Goal: Information Seeking & Learning: Learn about a topic

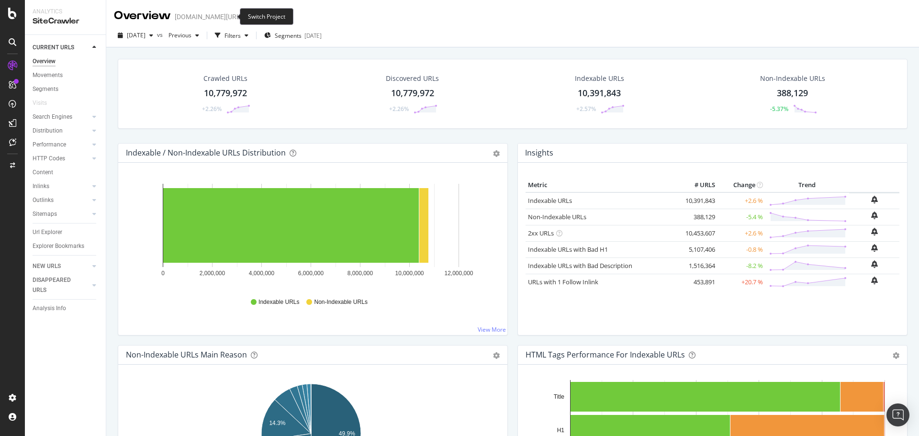
click at [246, 19] on icon "arrow-right-arrow-left" at bounding box center [249, 16] width 6 height 7
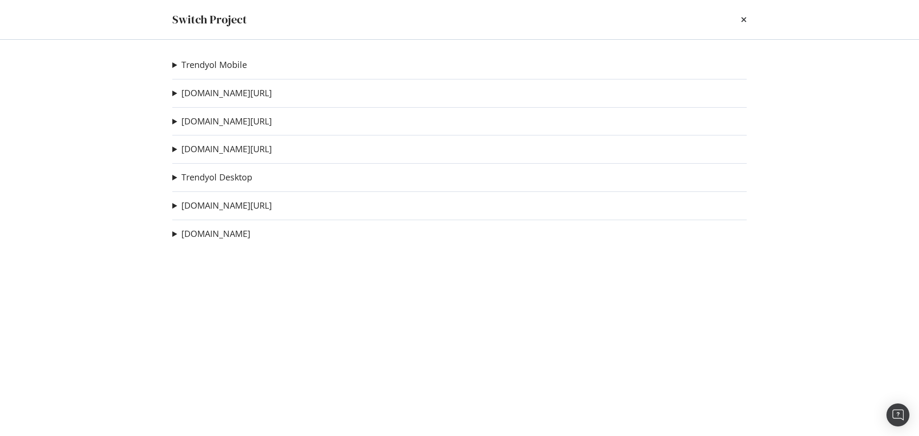
click at [743, 19] on icon "times" at bounding box center [744, 20] width 6 height 8
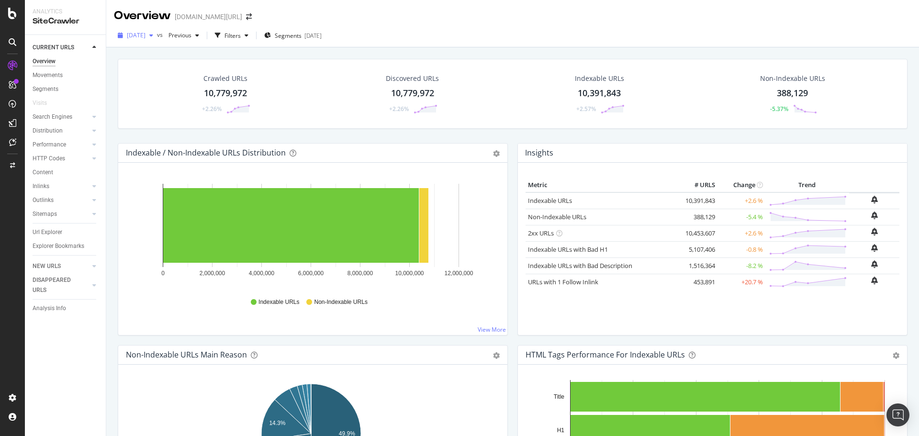
click at [146, 35] on span "[DATE]" at bounding box center [136, 35] width 19 height 8
click at [510, 24] on div "2025 Oct. 4th vs Previous Filters Segments 2025-08-28" at bounding box center [512, 35] width 813 height 23
click at [152, 29] on div "[DATE]" at bounding box center [135, 35] width 43 height 14
click at [372, 34] on div "2025 Oct. 4th vs Previous Filters Segments 2025-08-28" at bounding box center [512, 37] width 813 height 19
click at [48, 154] on div "HTTP Codes" at bounding box center [49, 159] width 33 height 10
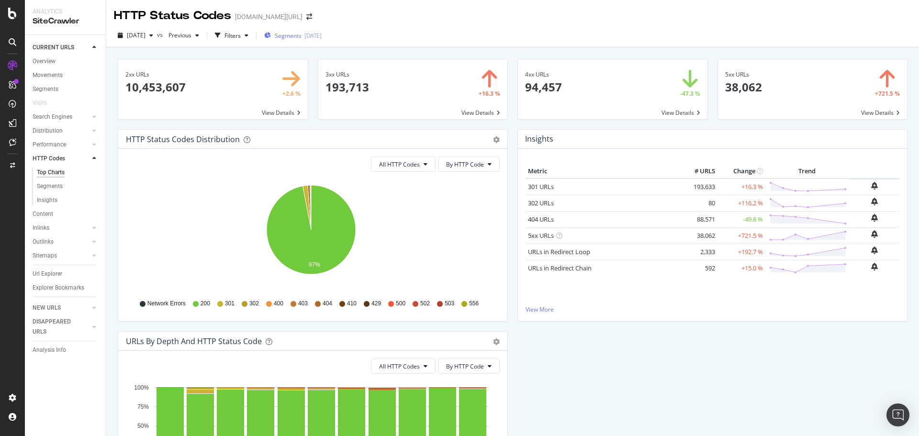
click at [302, 32] on span "Segments" at bounding box center [288, 36] width 27 height 8
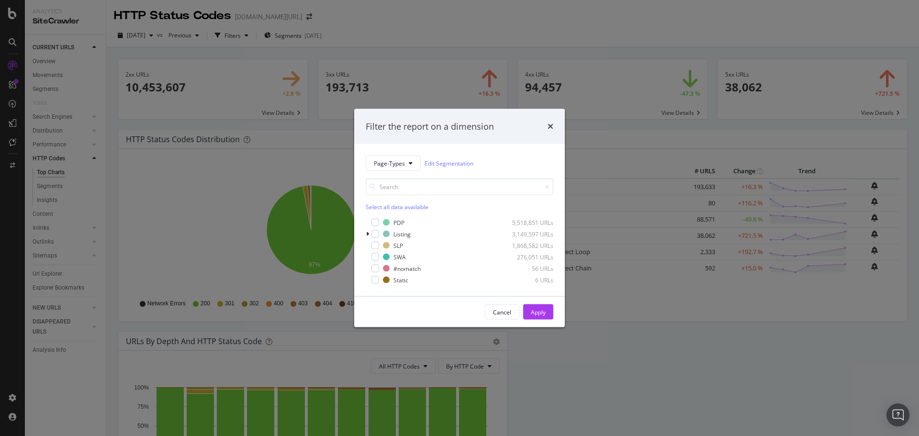
click at [389, 28] on div "Filter the report on a dimension Page-Types Edit Segmentation Select all data a…" at bounding box center [459, 218] width 919 height 436
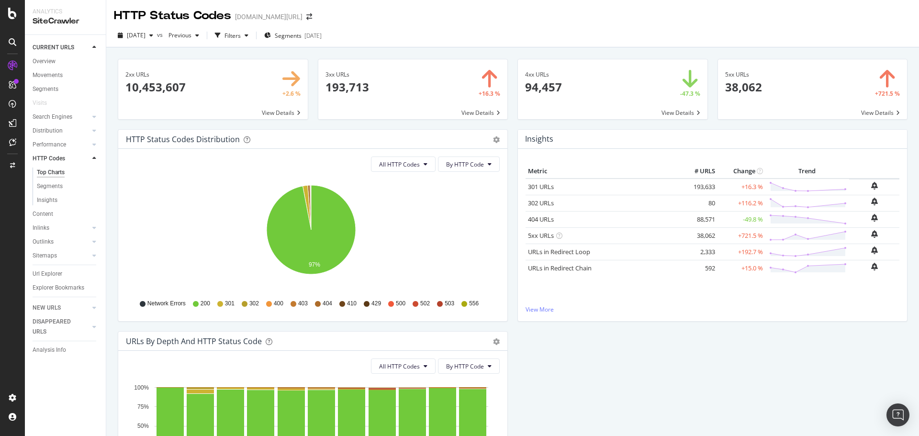
click at [93, 159] on icon at bounding box center [94, 159] width 4 height 6
click at [50, 134] on div "Distribution" at bounding box center [48, 131] width 30 height 10
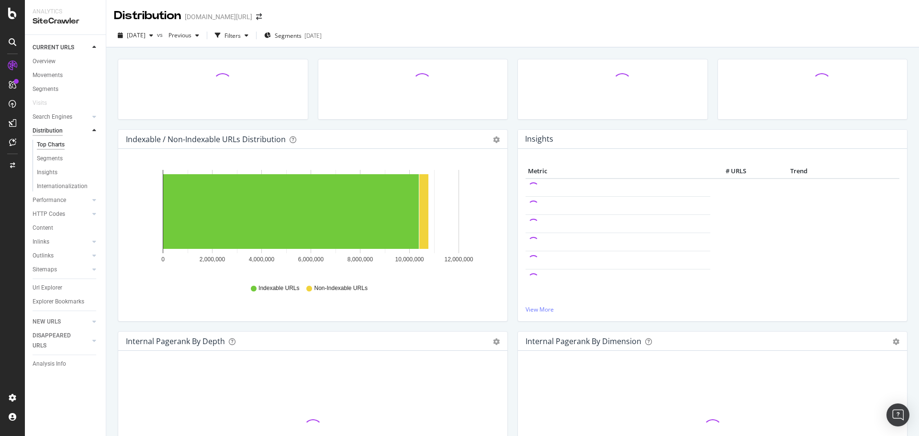
click at [51, 134] on div "Distribution" at bounding box center [48, 131] width 30 height 10
click at [87, 135] on div at bounding box center [85, 131] width 10 height 10
click at [86, 134] on div at bounding box center [85, 131] width 10 height 10
click at [92, 131] on icon at bounding box center [94, 131] width 4 height 6
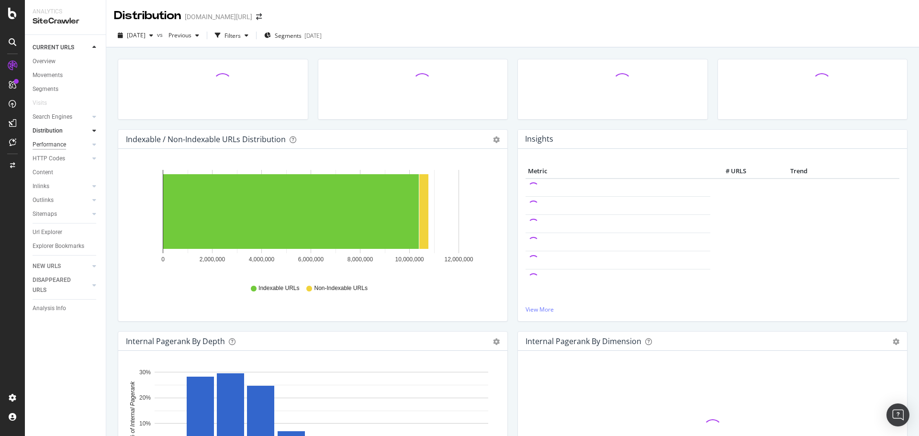
click at [52, 142] on div "Performance" at bounding box center [50, 145] width 34 height 10
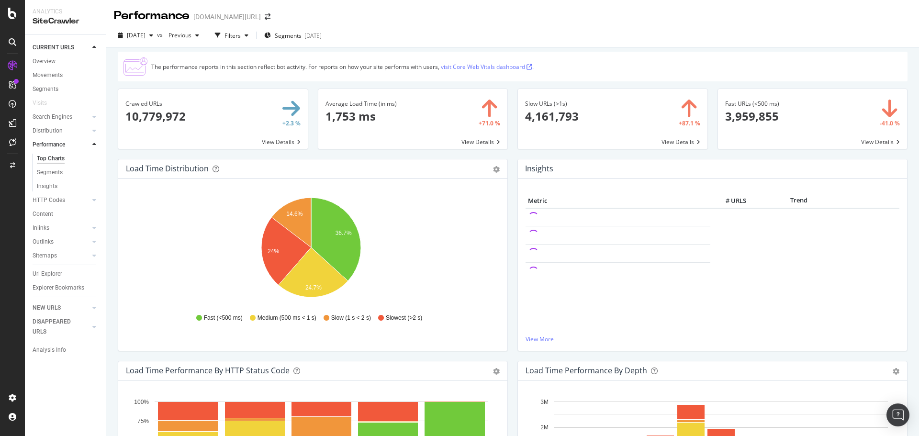
drag, startPoint x: 600, startPoint y: 30, endPoint x: 753, endPoint y: 0, distance: 156.6
click at [600, 30] on div "2025 Oct. 4th vs Previous Filters Segments 2025-08-28" at bounding box center [512, 37] width 813 height 19
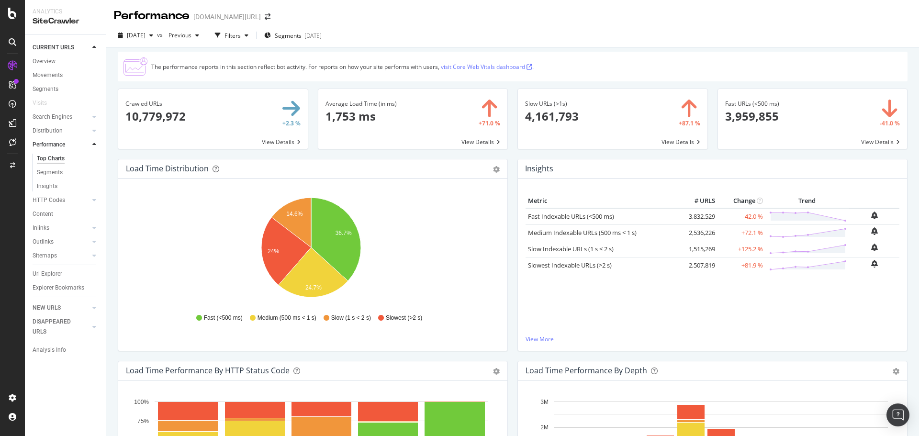
click at [482, 23] on div "Performance trendyol.com/ro" at bounding box center [512, 12] width 813 height 24
drag, startPoint x: 47, startPoint y: 228, endPoint x: 86, endPoint y: 210, distance: 42.4
click at [47, 228] on div "Inlinks" at bounding box center [41, 228] width 17 height 10
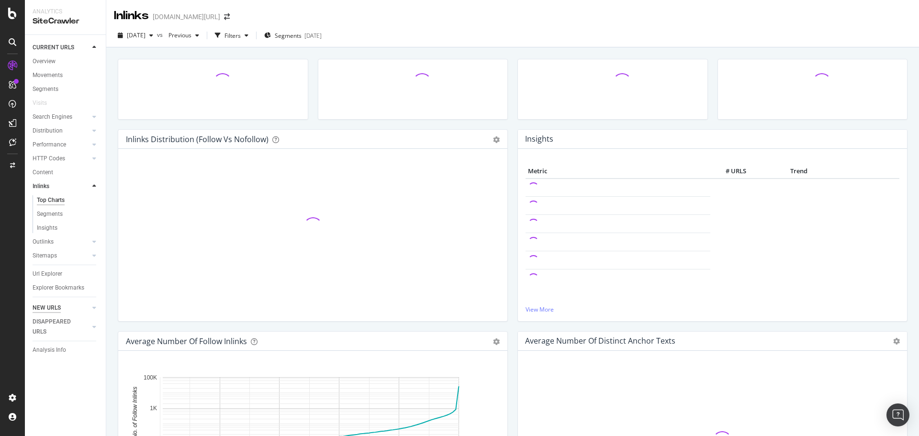
click at [38, 304] on div "NEW URLS" at bounding box center [47, 308] width 28 height 10
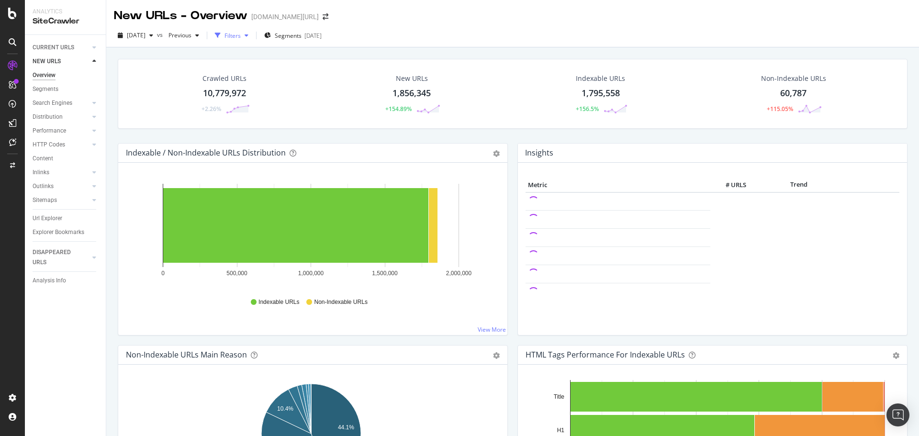
click at [224, 38] on div "button" at bounding box center [217, 35] width 13 height 13
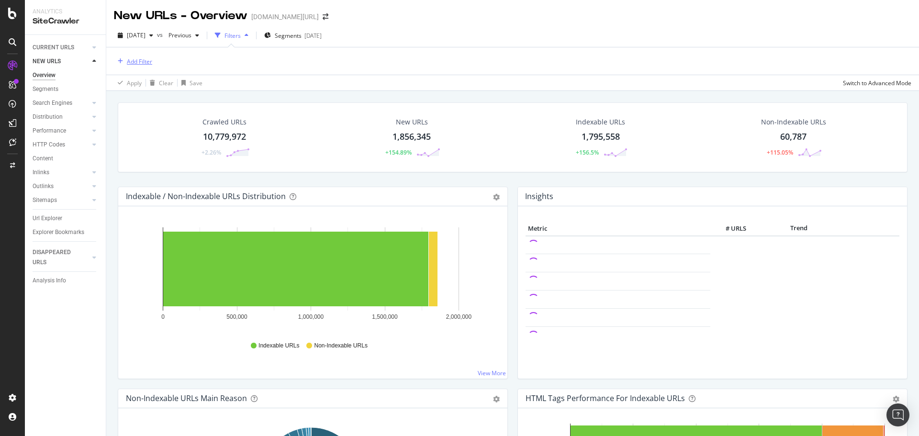
click at [143, 62] on div "Add Filter" at bounding box center [139, 61] width 25 height 8
click at [406, 43] on div "2025 Oct. 4th vs Previous Filters Segments 2025-08-28" at bounding box center [512, 37] width 813 height 19
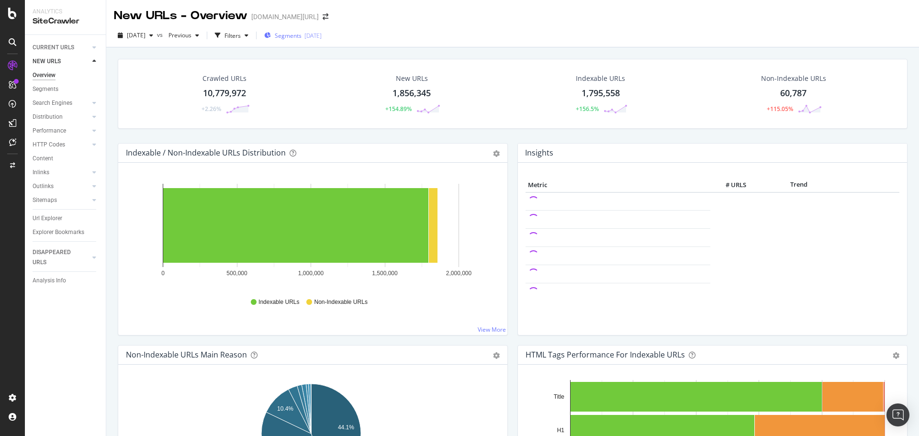
click at [302, 36] on span "Segments" at bounding box center [288, 36] width 27 height 8
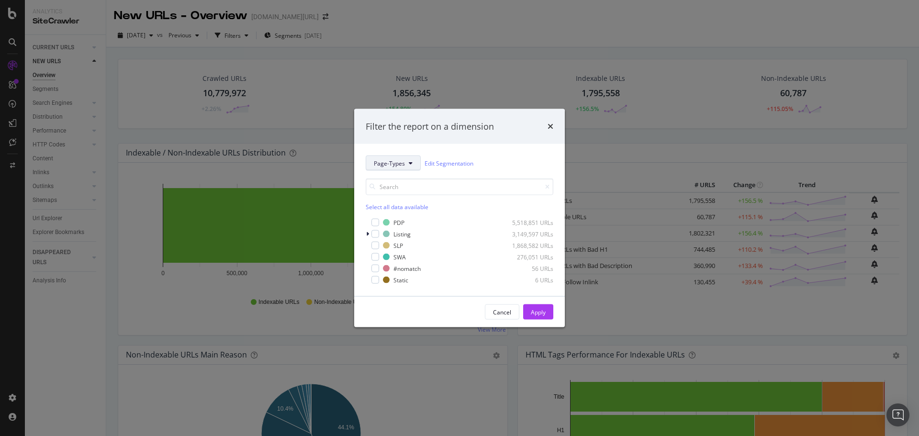
click at [373, 161] on button "Page-Types" at bounding box center [393, 163] width 55 height 15
click at [445, 146] on div "Page-Types Edit Segmentation Select all data available PDP 5,518,851 URLs Listi…" at bounding box center [459, 220] width 211 height 152
click at [375, 234] on div "modal" at bounding box center [375, 234] width 8 height 8
click at [544, 316] on div "Apply" at bounding box center [538, 312] width 15 height 14
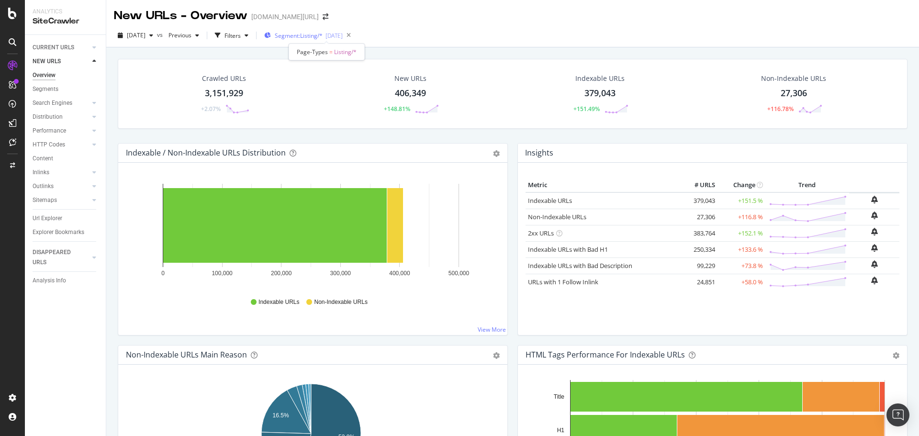
click at [323, 35] on span "Segment: Listing/*" at bounding box center [299, 36] width 48 height 8
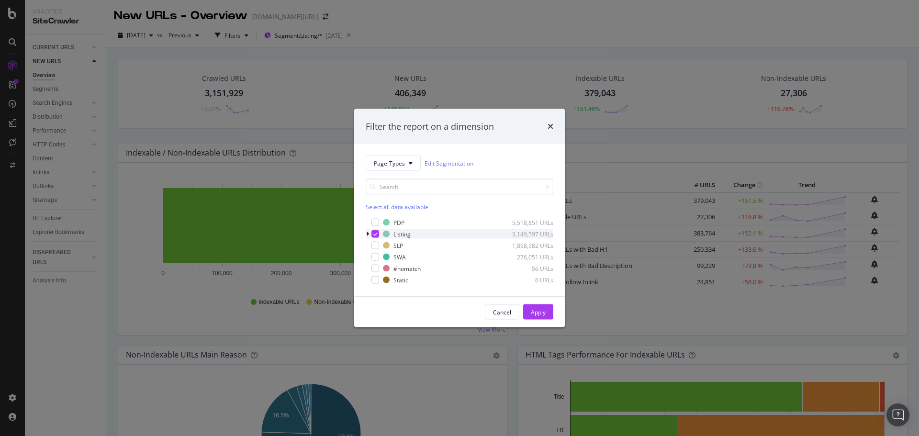
click at [374, 233] on icon "modal" at bounding box center [375, 234] width 4 height 5
click at [377, 254] on div "modal" at bounding box center [375, 257] width 8 height 8
drag, startPoint x: 534, startPoint y: 310, endPoint x: 462, endPoint y: 282, distance: 77.0
click at [534, 310] on div "Apply" at bounding box center [538, 312] width 15 height 8
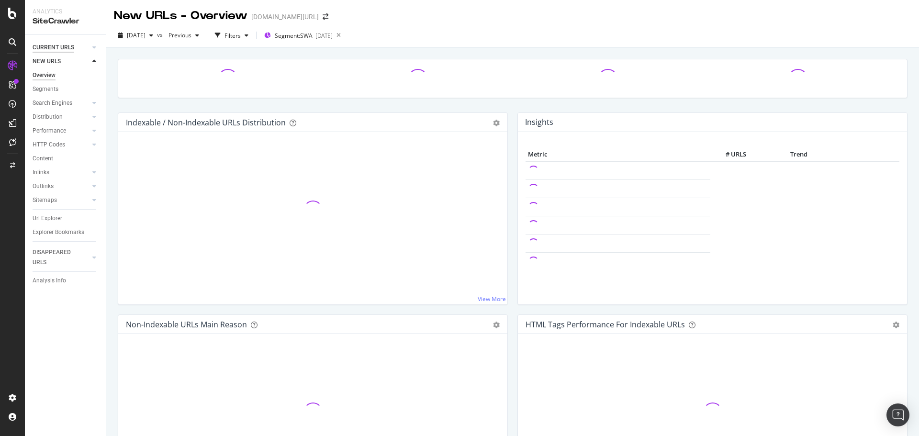
click at [50, 50] on div "CURRENT URLS" at bounding box center [54, 48] width 42 height 10
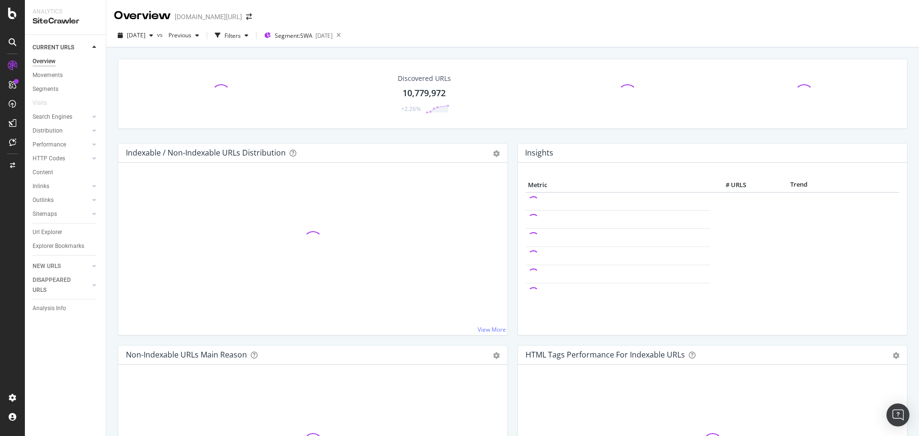
click at [54, 62] on div "Overview" at bounding box center [44, 61] width 23 height 10
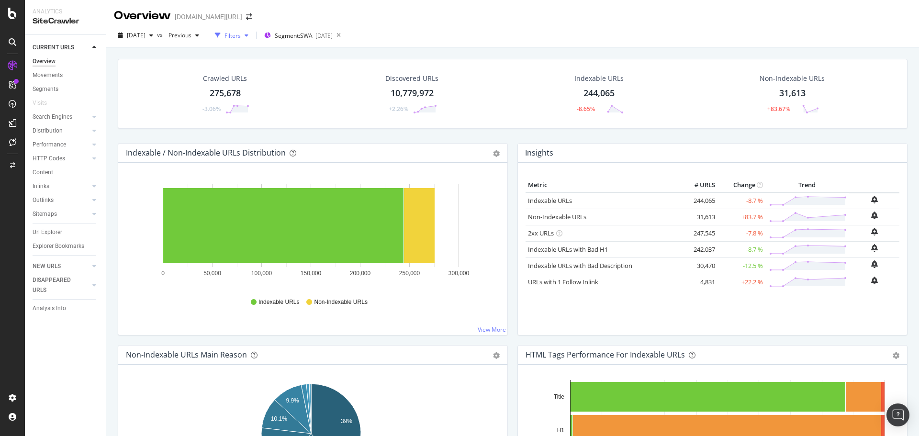
click at [245, 41] on div "Filters" at bounding box center [231, 35] width 41 height 14
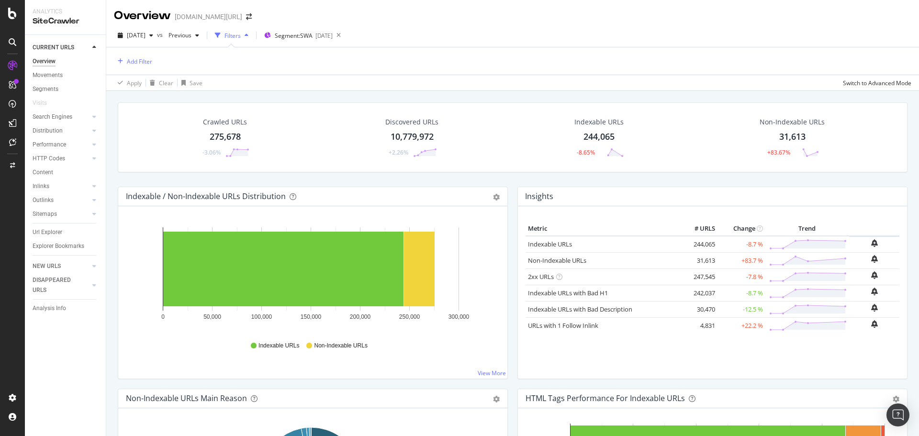
click at [156, 65] on div "Add Filter" at bounding box center [512, 60] width 797 height 27
click at [147, 63] on div "Add Filter" at bounding box center [139, 61] width 25 height 8
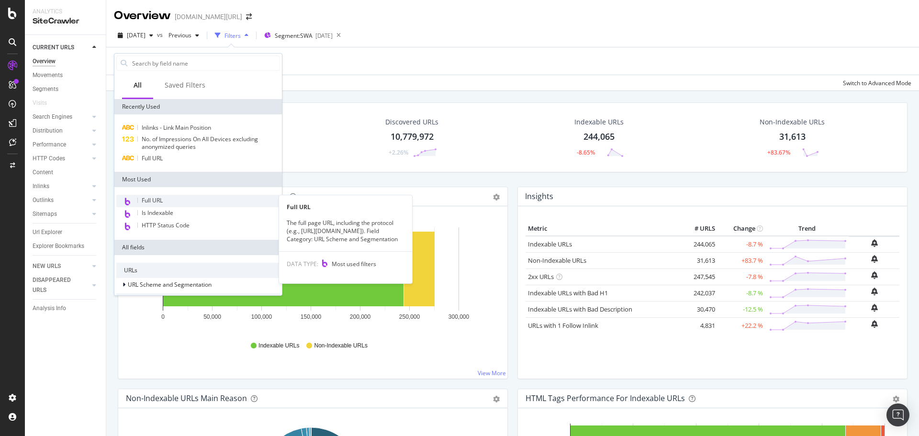
click at [166, 203] on div "Full URL" at bounding box center [198, 201] width 164 height 12
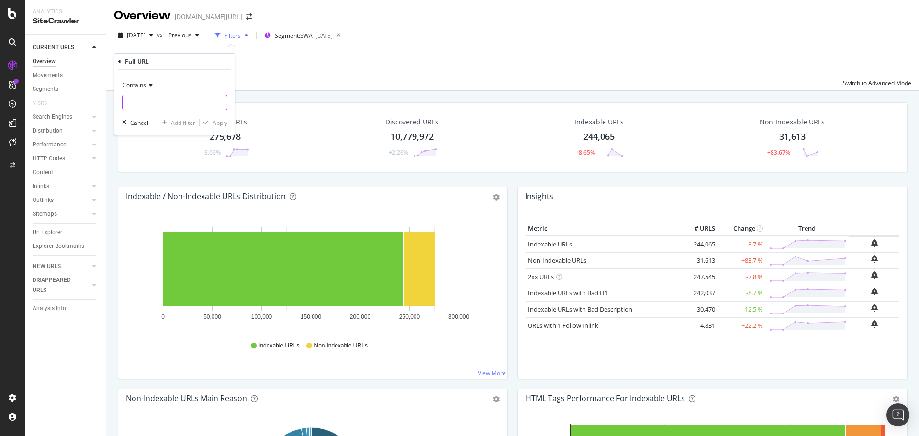
click at [158, 108] on input "text" at bounding box center [175, 102] width 104 height 15
type input "pi="
click at [135, 90] on div "Contains" at bounding box center [174, 85] width 105 height 15
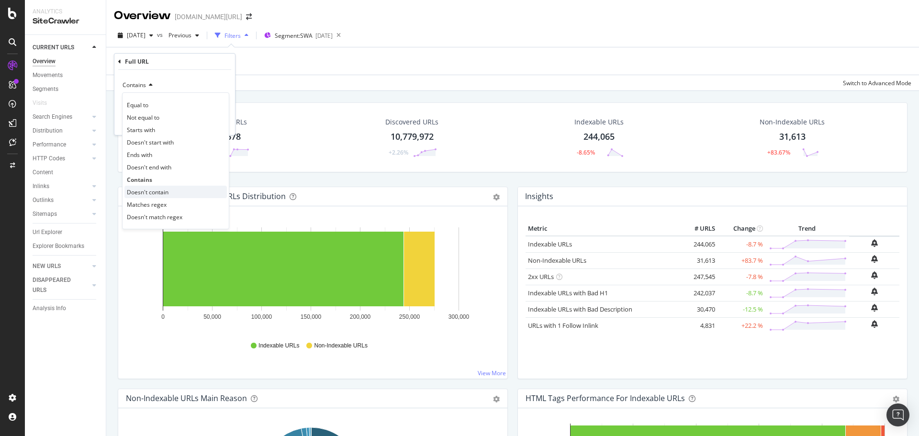
click at [156, 190] on span "Doesn't contain" at bounding box center [148, 192] width 42 height 8
click at [222, 119] on div "Apply" at bounding box center [220, 123] width 15 height 8
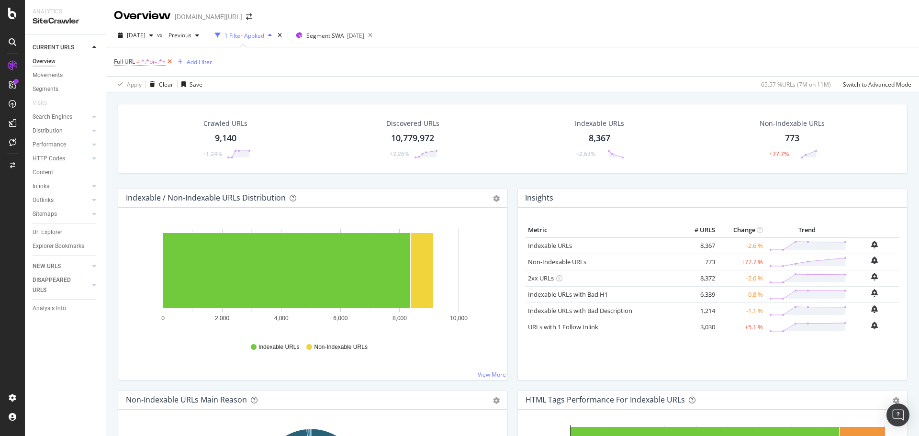
click at [172, 62] on icon at bounding box center [170, 62] width 8 height 10
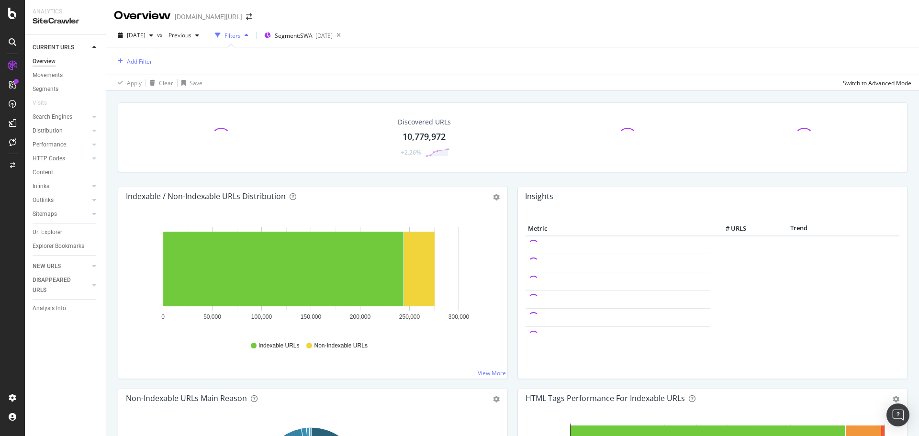
click at [315, 71] on div "Add Filter" at bounding box center [512, 60] width 797 height 27
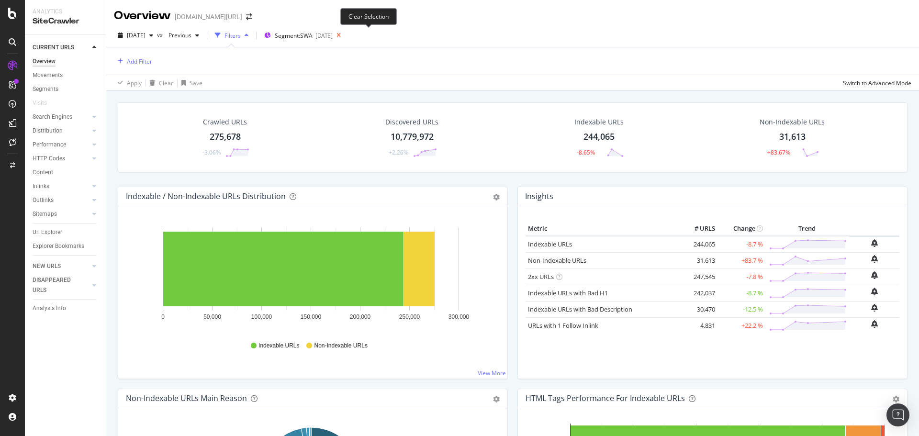
click at [345, 36] on icon at bounding box center [339, 35] width 12 height 13
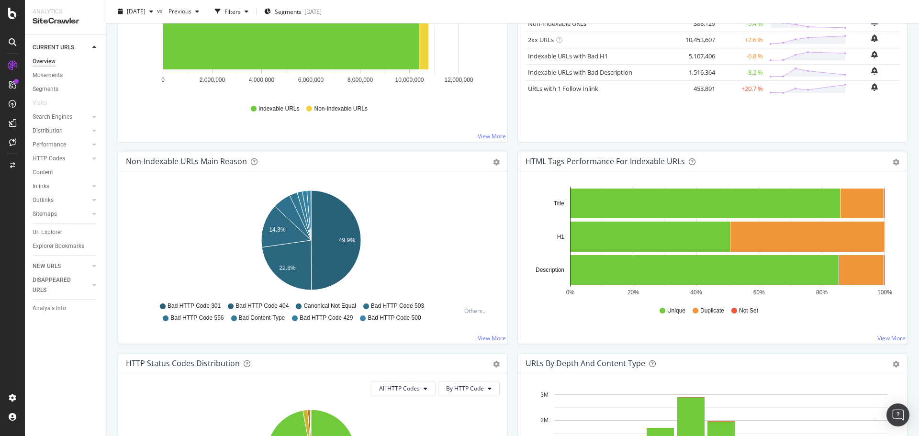
scroll to position [213, 0]
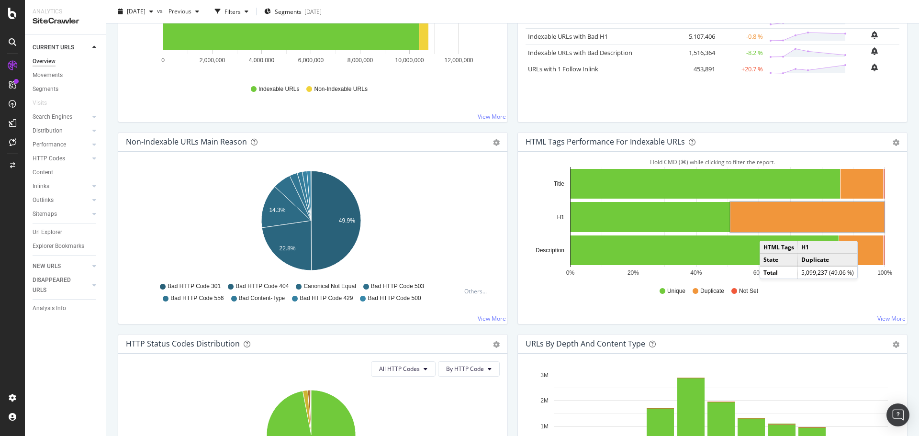
click at [769, 221] on rect "A chart." at bounding box center [807, 217] width 154 height 30
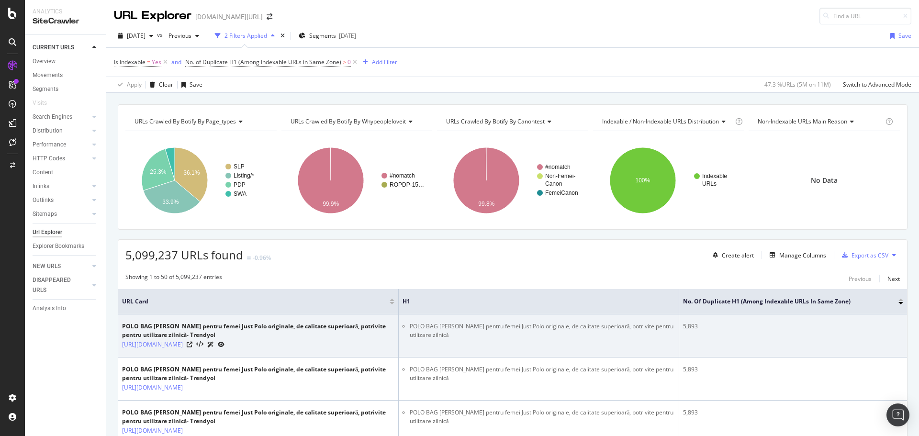
click at [685, 323] on div "5,893" at bounding box center [793, 326] width 220 height 9
click at [192, 348] on icon at bounding box center [190, 345] width 6 height 6
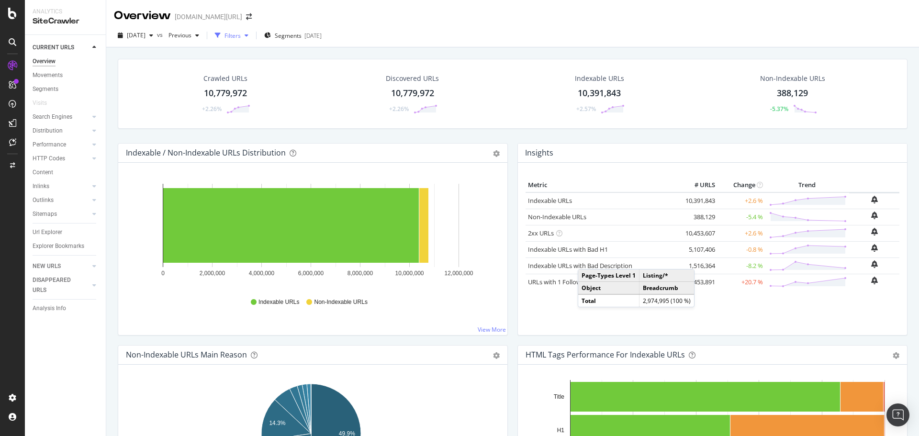
click at [252, 29] on div "Filters" at bounding box center [231, 35] width 41 height 14
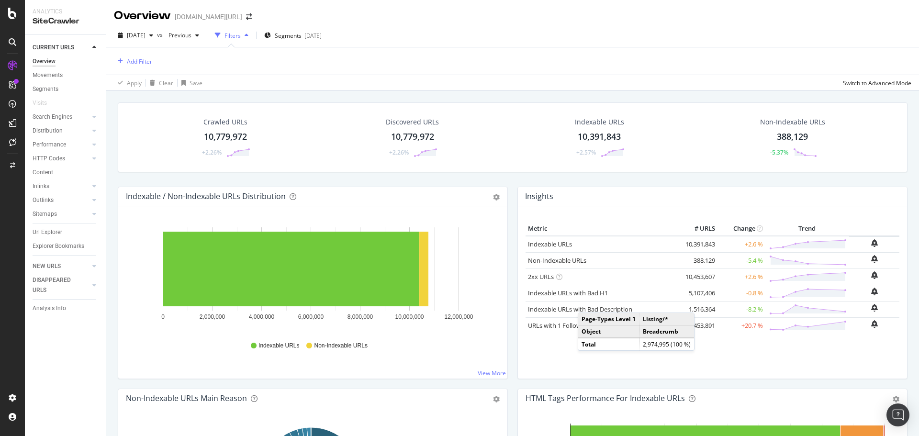
click at [434, 28] on div "2025 Oct. 4th vs Previous Filters Segments 2025-08-28" at bounding box center [512, 37] width 813 height 19
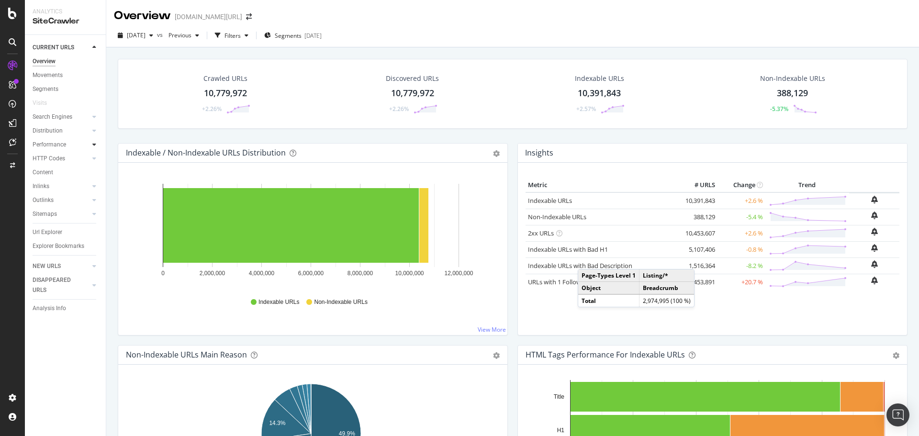
click at [96, 146] on icon at bounding box center [94, 145] width 4 height 6
click at [97, 133] on div at bounding box center [95, 131] width 10 height 10
click at [96, 133] on div at bounding box center [95, 131] width 10 height 10
click at [95, 120] on div at bounding box center [95, 117] width 10 height 10
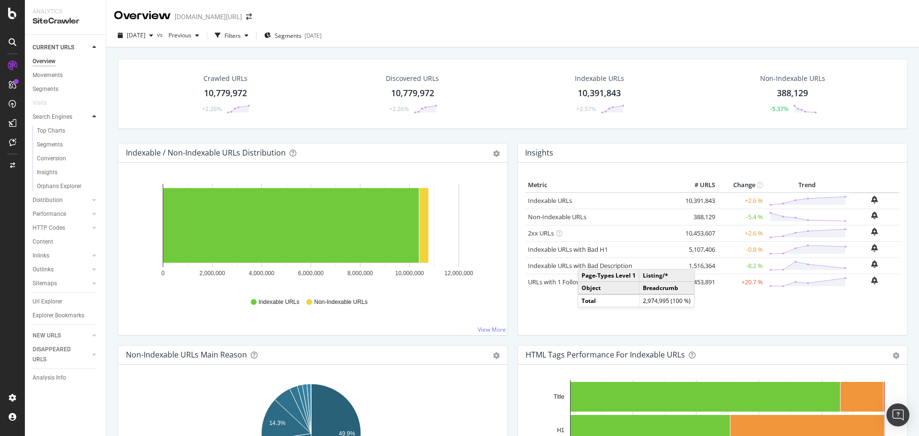
click at [95, 119] on icon at bounding box center [94, 117] width 4 height 6
click at [95, 204] on div at bounding box center [95, 200] width 10 height 10
click at [95, 203] on div at bounding box center [95, 200] width 10 height 10
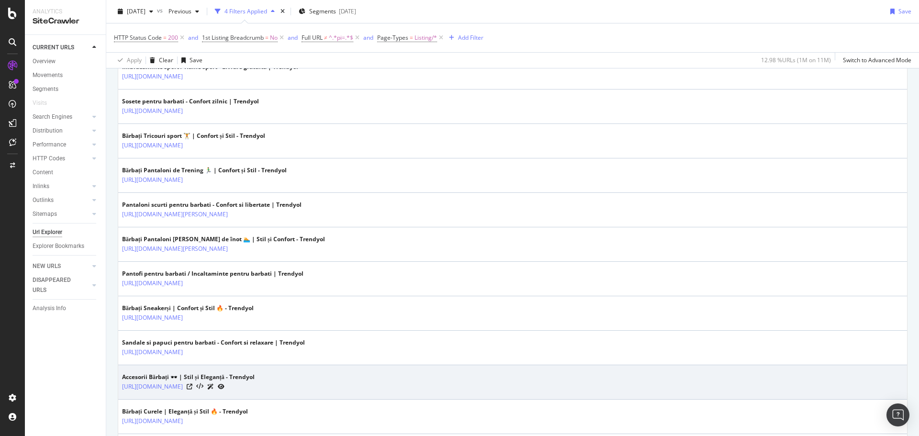
scroll to position [1656, 0]
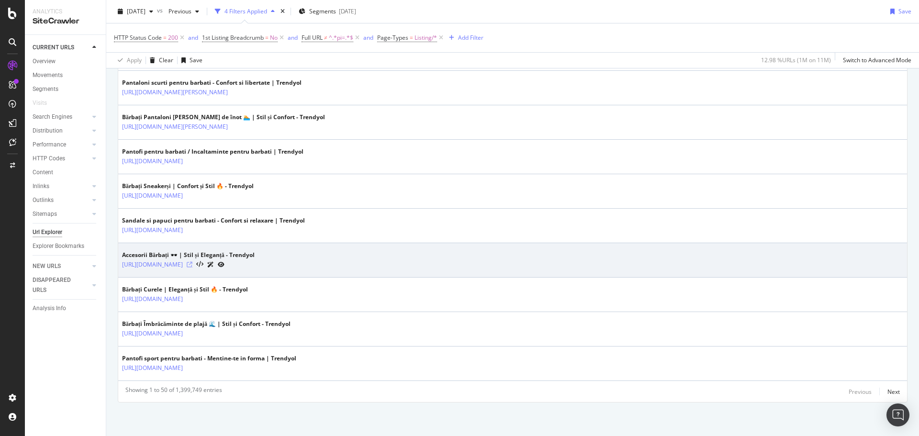
click at [192, 265] on icon at bounding box center [190, 265] width 6 height 6
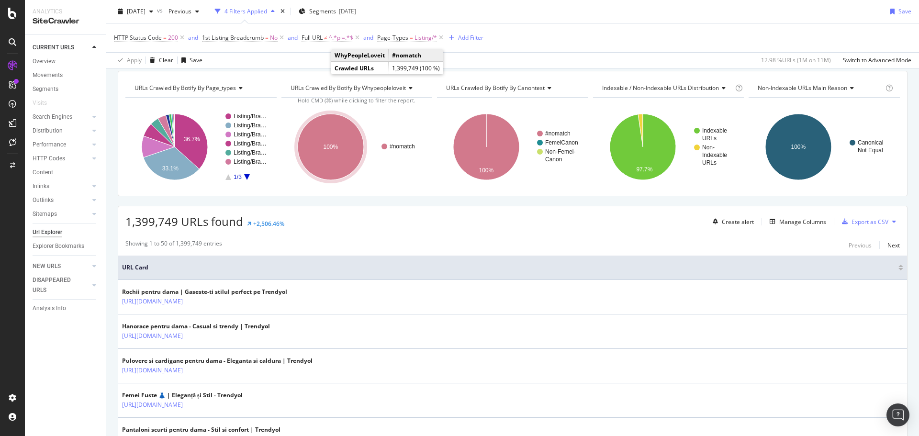
scroll to position [0, 0]
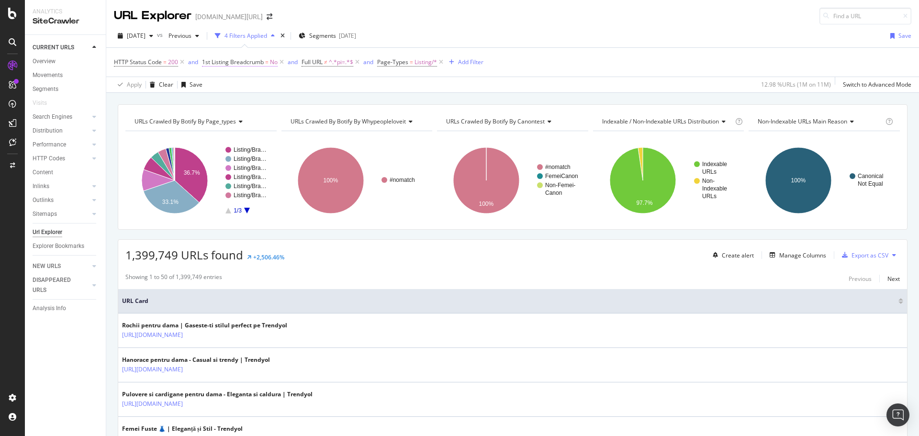
click at [230, 63] on span "1st Listing Breadcrumb" at bounding box center [233, 62] width 62 height 8
click at [487, 35] on div "2025 Oct. 4th vs Previous 4 Filters Applied Segments 2025-08-28 Save" at bounding box center [512, 37] width 813 height 19
click at [257, 61] on span "1st Listing Breadcrumb" at bounding box center [233, 62] width 62 height 8
click at [641, 37] on div "2025 Oct. 4th vs Previous 4 Filters Applied Segments 2025-08-28 Save" at bounding box center [512, 37] width 813 height 19
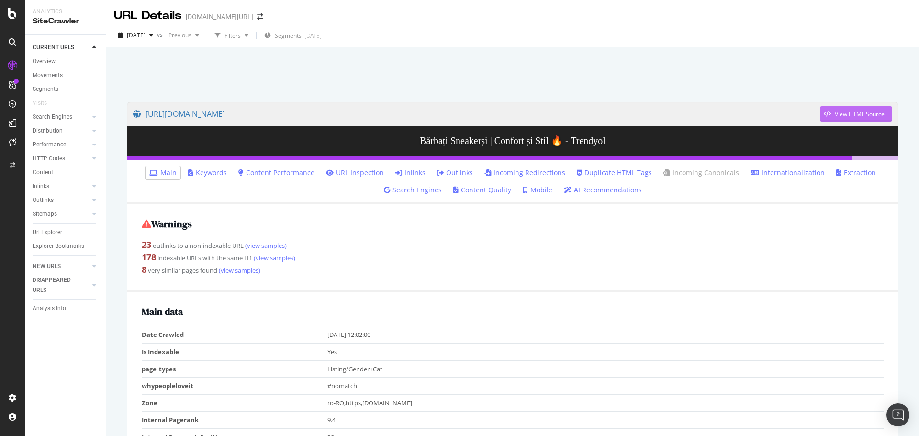
click at [824, 112] on div "button" at bounding box center [827, 114] width 15 height 6
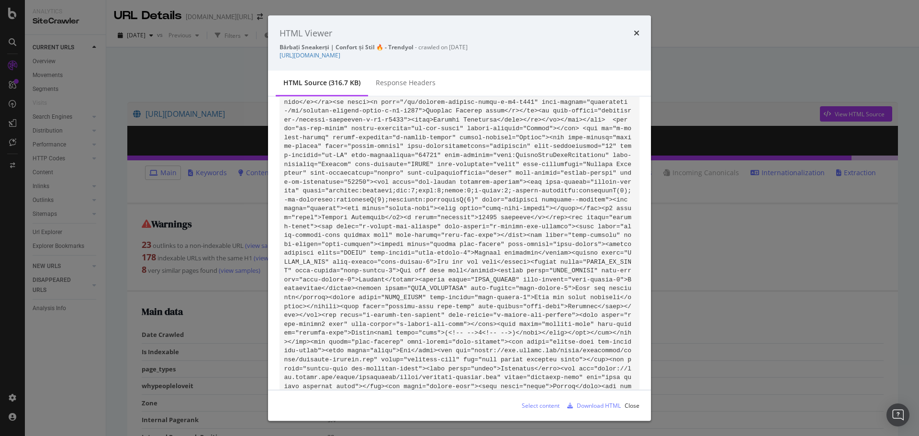
scroll to position [40453, 0]
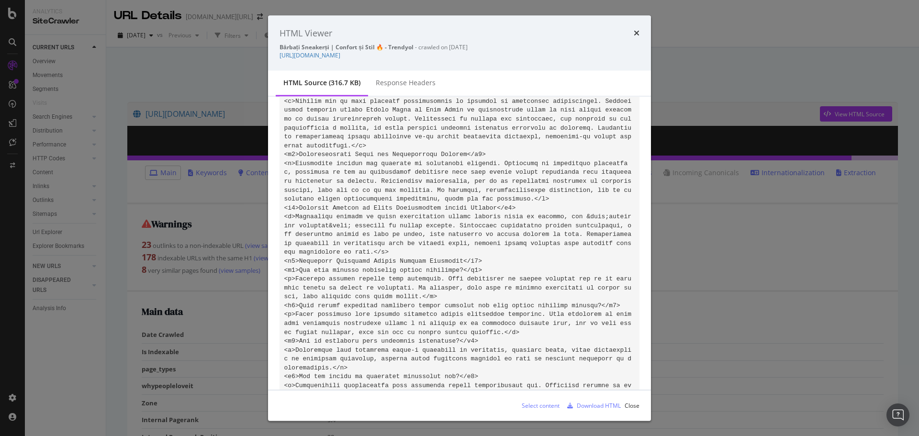
click at [662, 29] on div "HTML Viewer Bărbați Sneakerși | Confort și Stil 🔥 - Trendyol - crawled on 2025-…" at bounding box center [459, 218] width 919 height 436
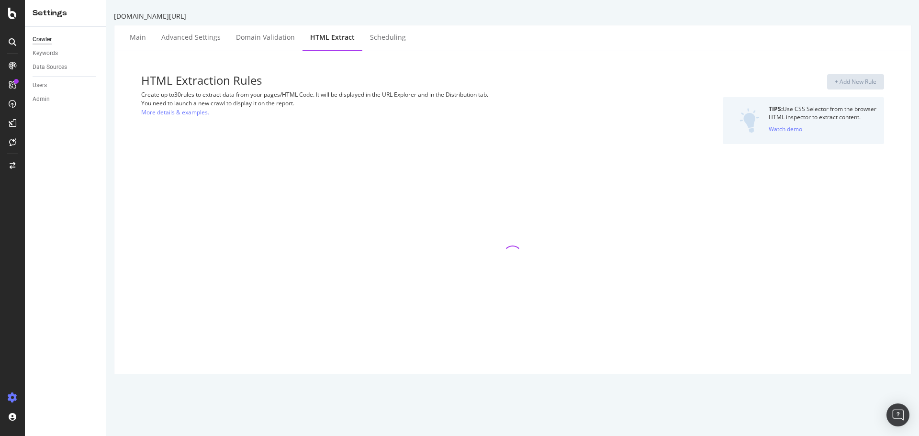
select select "exist"
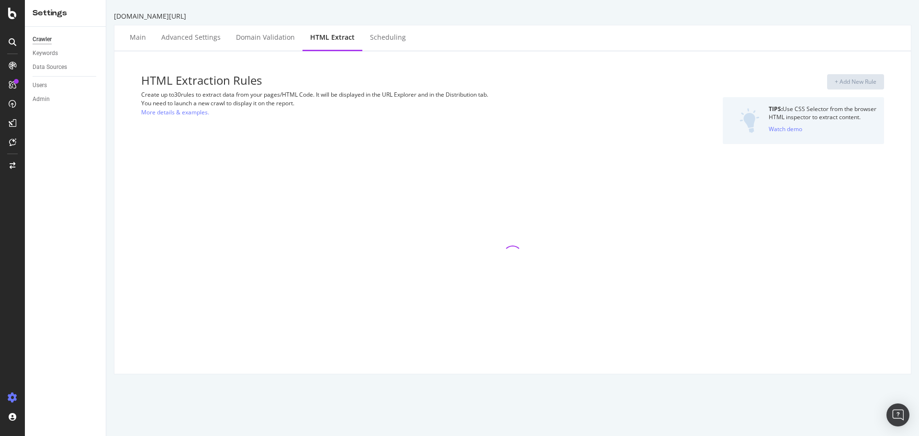
select select "exist"
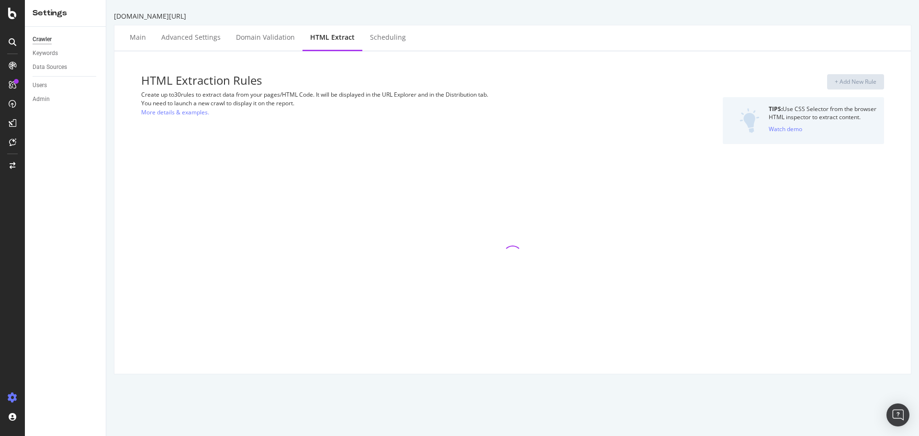
select select "exist"
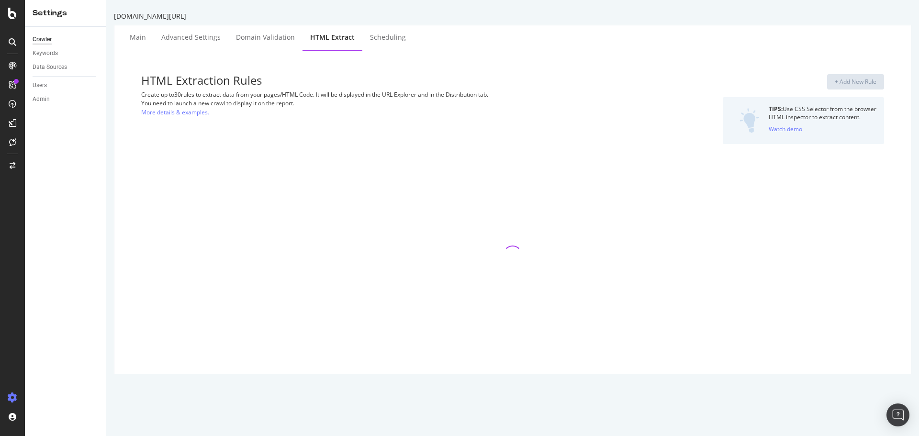
select select "exist"
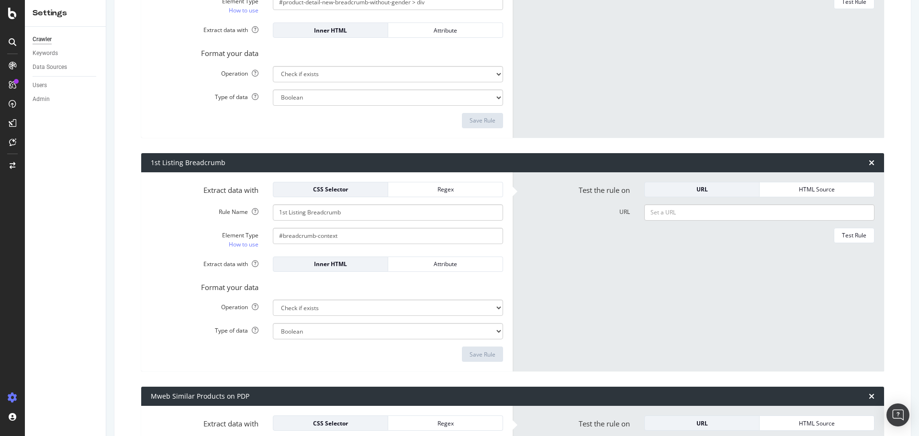
scroll to position [2628, 0]
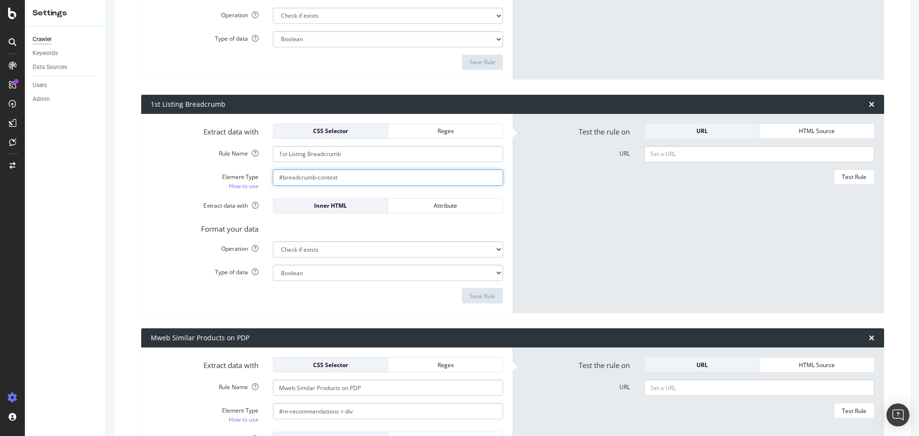
click at [329, 180] on input "#breadcrumb-context" at bounding box center [388, 177] width 230 height 16
click at [715, 159] on input "URL" at bounding box center [759, 154] width 230 height 16
paste input "https://www.trendyol.com/ro/rochii-x-c56"
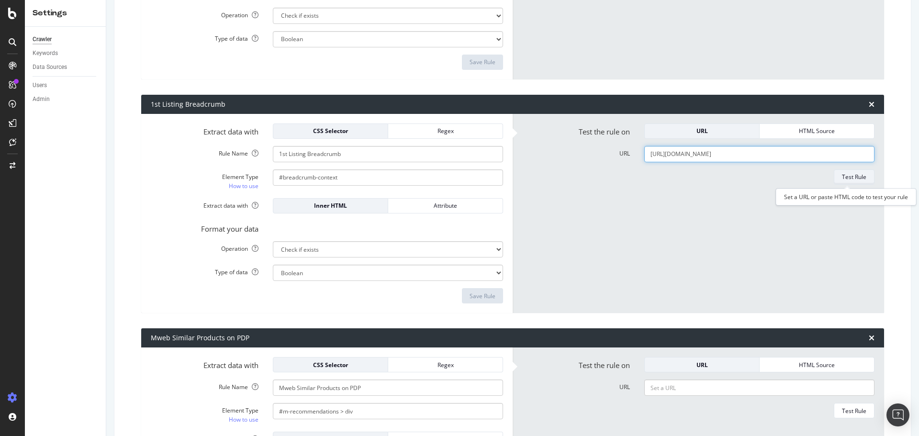
type input "https://www.trendyol.com/ro/rochii-x-c56"
click at [850, 179] on div "Test Rule" at bounding box center [854, 177] width 24 height 8
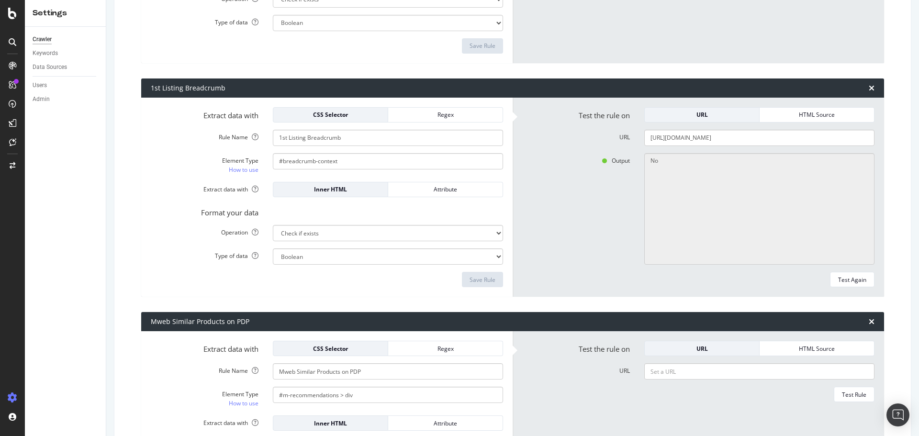
scroll to position [3216, 0]
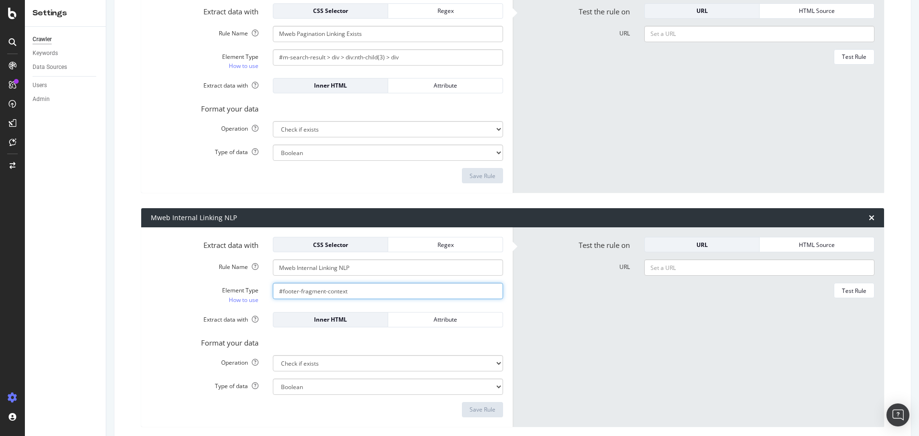
click at [366, 292] on input "#footer-fragment-context" at bounding box center [388, 291] width 230 height 16
click at [562, 131] on form "Test the rule on URL HTML Source URL Test Rule" at bounding box center [698, 93] width 352 height 180
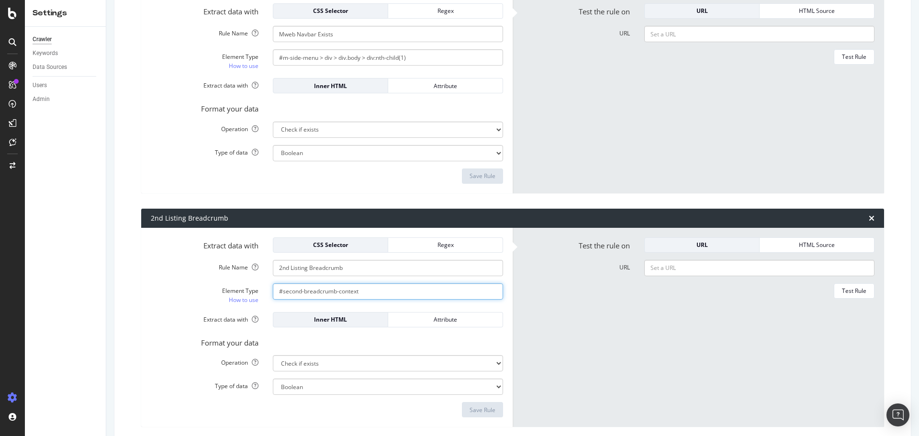
click at [356, 291] on input "#second-breadcrumb-context" at bounding box center [388, 291] width 230 height 16
click at [364, 284] on input "#second-breadcrumb-context" at bounding box center [388, 291] width 230 height 16
drag, startPoint x: 281, startPoint y: 290, endPoint x: 438, endPoint y: 277, distance: 158.1
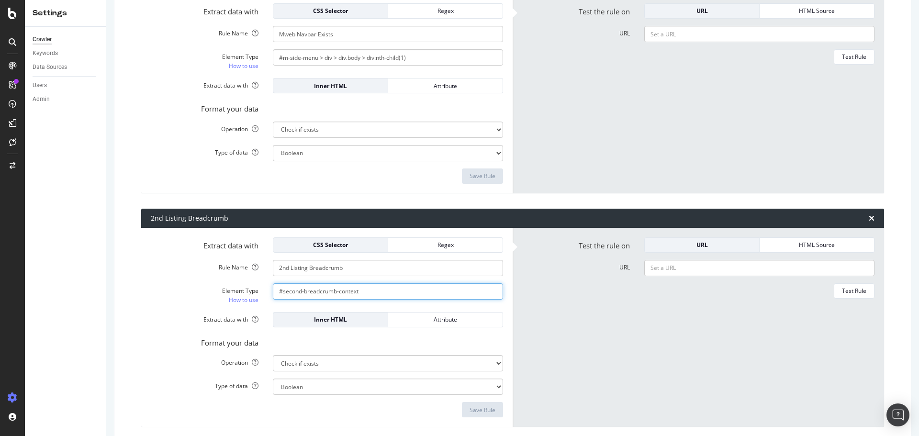
click at [413, 296] on input "#second-breadcrumb-context" at bounding box center [388, 291] width 230 height 16
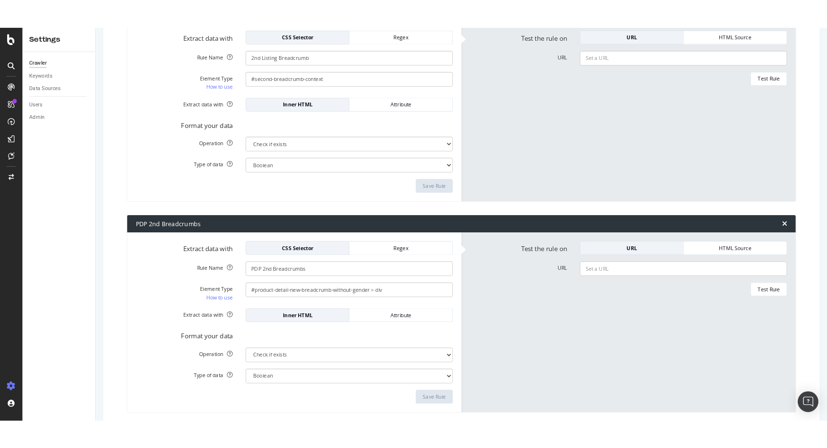
scroll to position [2514, 0]
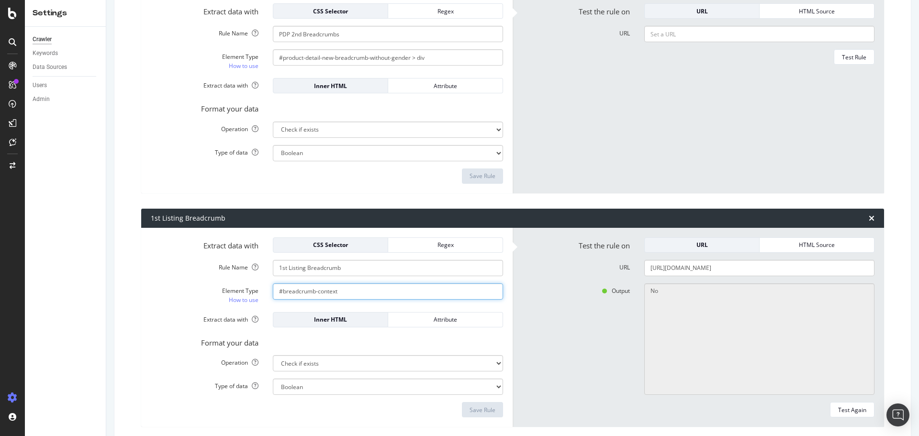
click at [298, 290] on input "#breadcrumb-context" at bounding box center [388, 291] width 230 height 16
drag, startPoint x: 282, startPoint y: 291, endPoint x: 551, endPoint y: 281, distance: 268.7
click at [506, 288] on div "#breadcrumb-context" at bounding box center [388, 291] width 245 height 16
click at [608, 111] on form "Test the rule on URL HTML Source URL Test Rule" at bounding box center [698, 93] width 352 height 180
click at [366, 293] on input "#breadcrumb-context" at bounding box center [388, 291] width 230 height 16
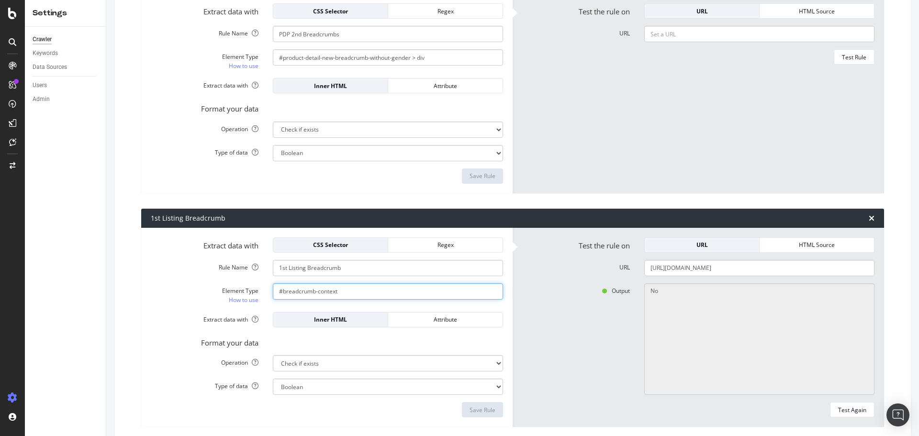
drag, startPoint x: 282, startPoint y: 291, endPoint x: 395, endPoint y: 296, distance: 113.6
click at [394, 297] on input "#breadcrumb-context" at bounding box center [388, 291] width 230 height 16
click at [629, 91] on form "Test the rule on URL HTML Source URL Test Rule" at bounding box center [698, 93] width 352 height 180
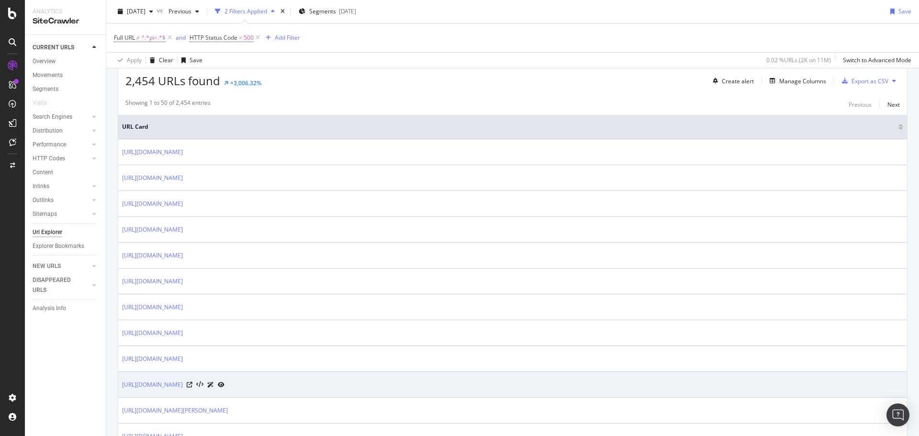
scroll to position [285, 0]
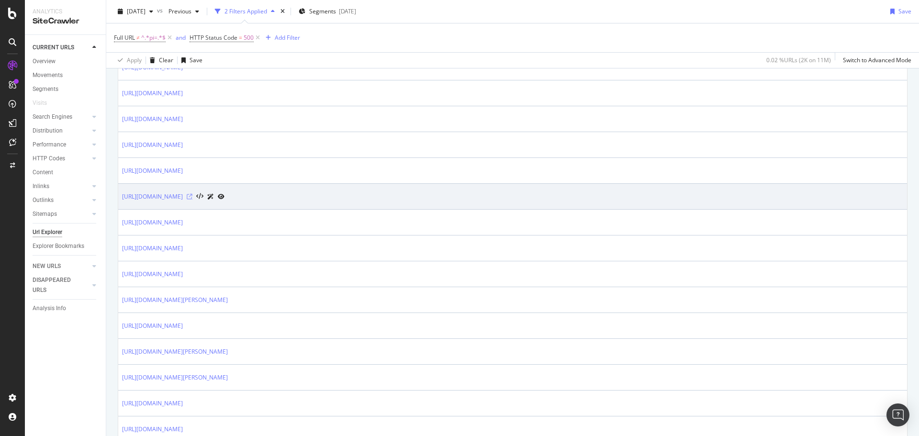
click at [192, 198] on icon at bounding box center [190, 197] width 6 height 6
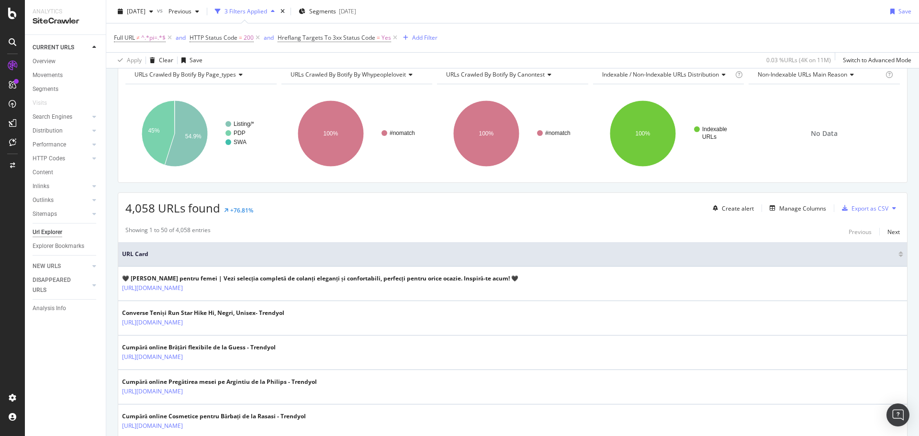
scroll to position [93, 0]
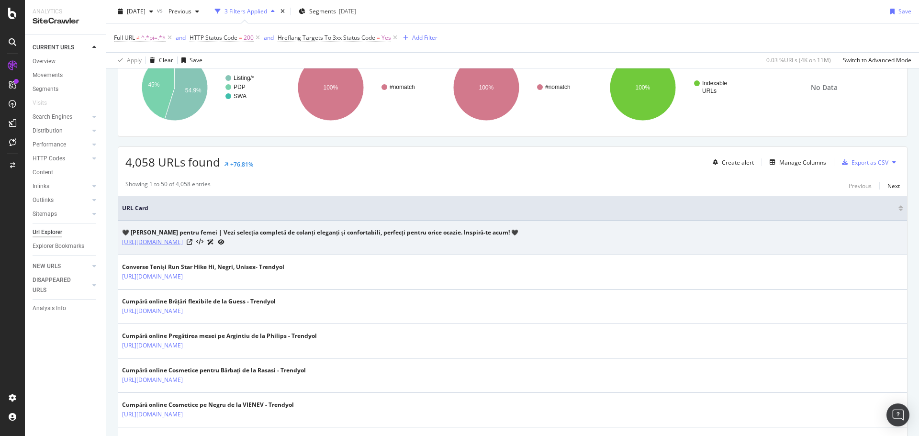
click at [183, 244] on link "https://www.trendyol.com/ro/negru-jambiere-x-r14-c109730" at bounding box center [152, 242] width 61 height 10
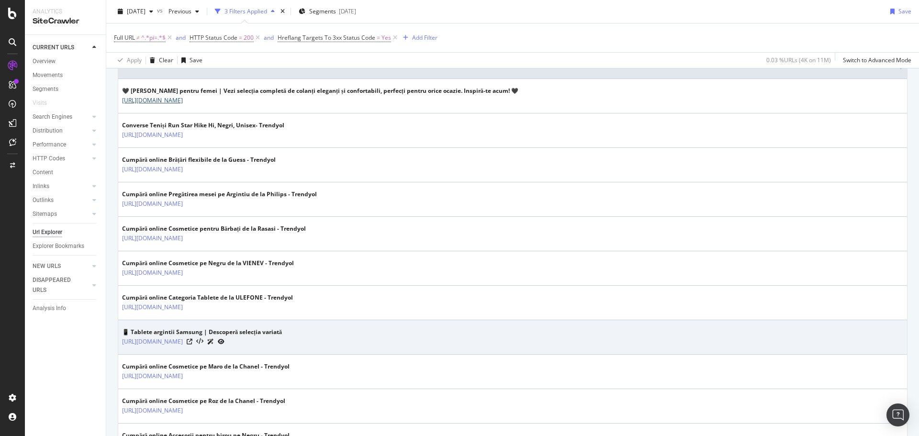
scroll to position [301, 0]
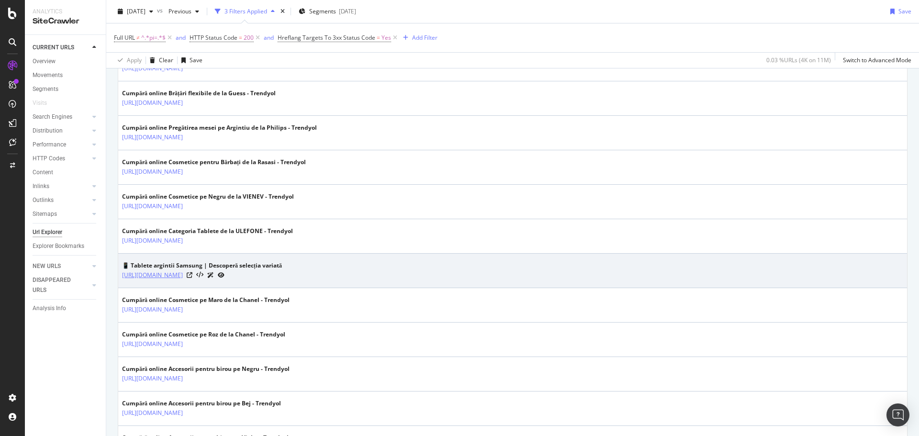
click at [183, 278] on link "https://www.trendyol.com/ro/samsung-argintiu-categoria-tablete-x-b794-r5-c145714" at bounding box center [152, 275] width 61 height 10
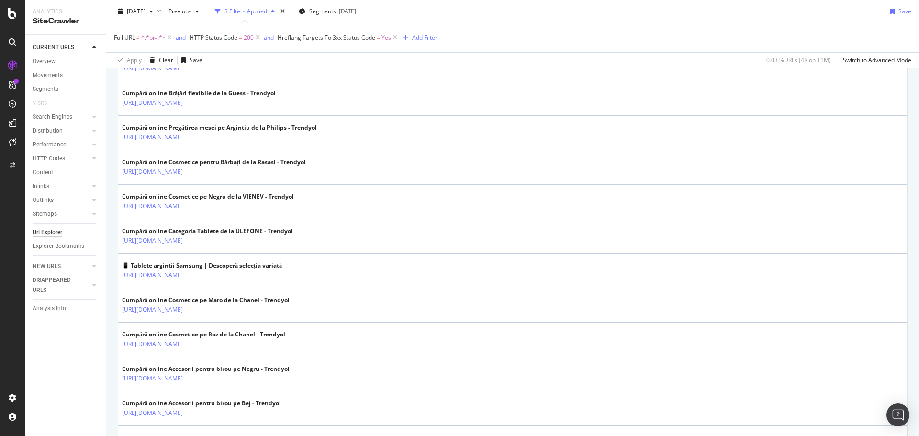
click at [638, 20] on div "2025 Oct. 4th vs Previous 3 Filters Applied Segments 2025-08-28 Save" at bounding box center [512, 13] width 813 height 19
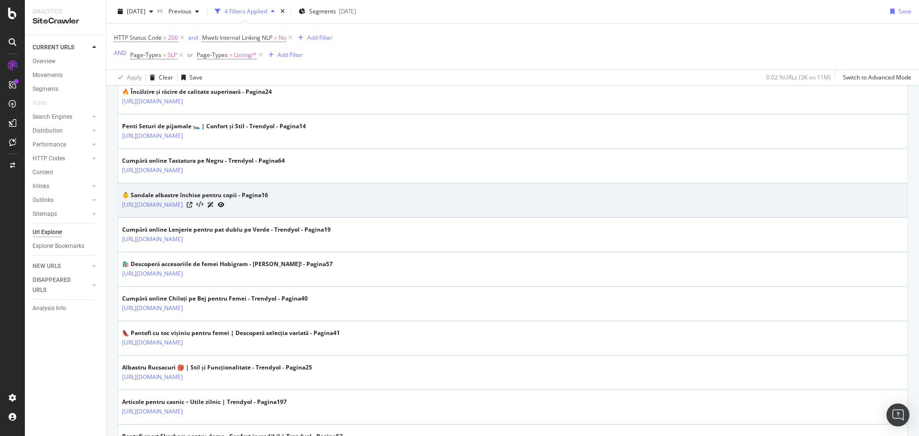
scroll to position [657, 0]
click at [183, 203] on link "https://www.trendyol.com/ro/bleumarin-copii-sandale-x-r8-g3-c111?pi=16" at bounding box center [152, 204] width 61 height 10
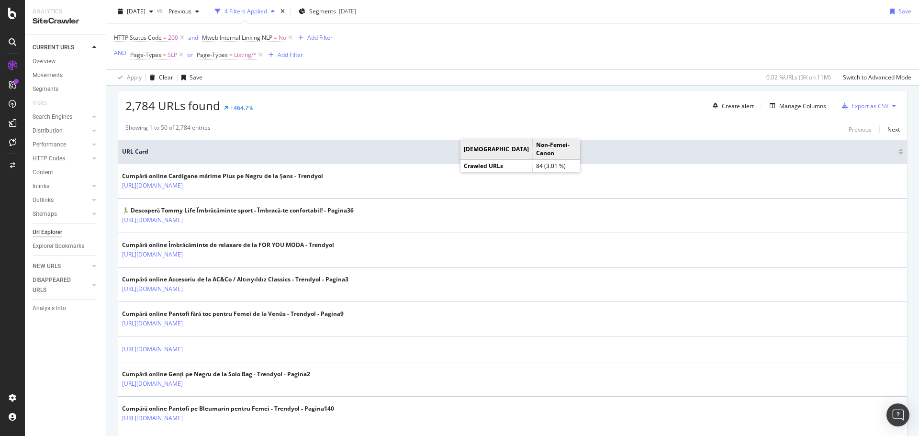
scroll to position [123, 0]
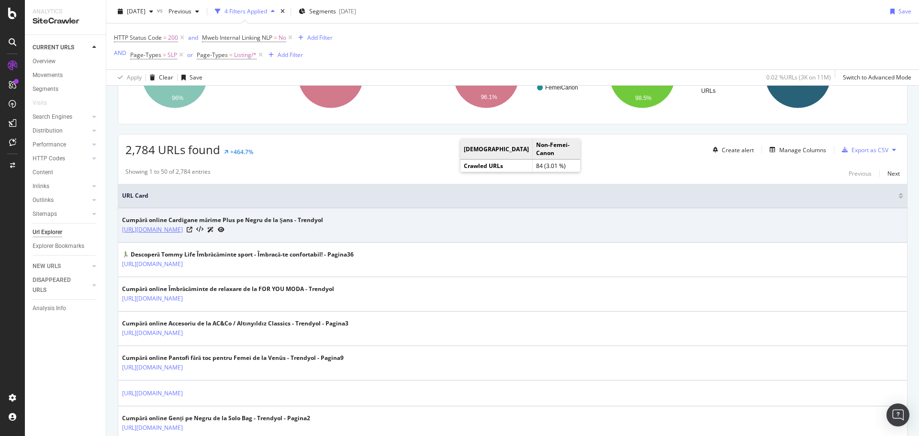
click at [183, 227] on link "https://www.trendyol.com/ro/sans-negru-cardigane-marime-plus-x-b103488-r14-c108…" at bounding box center [152, 230] width 61 height 10
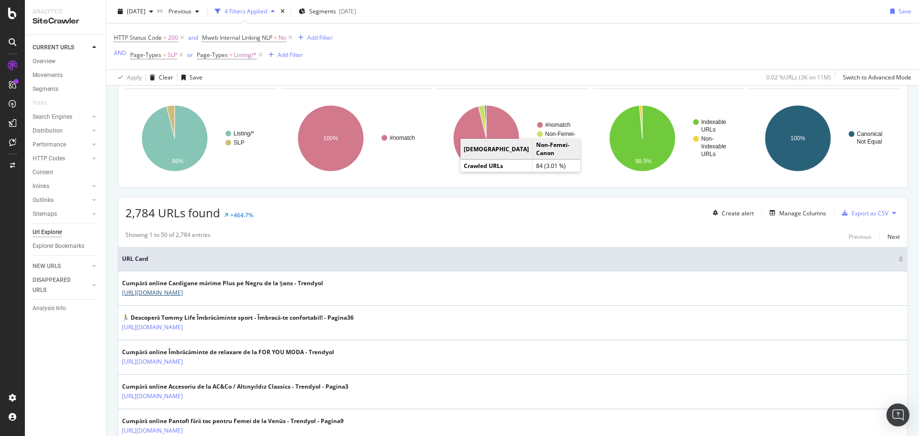
scroll to position [0, 0]
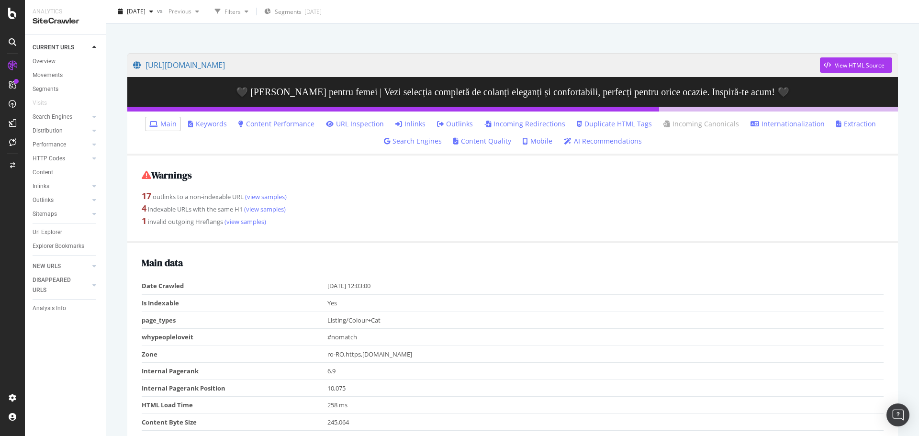
scroll to position [91, 0]
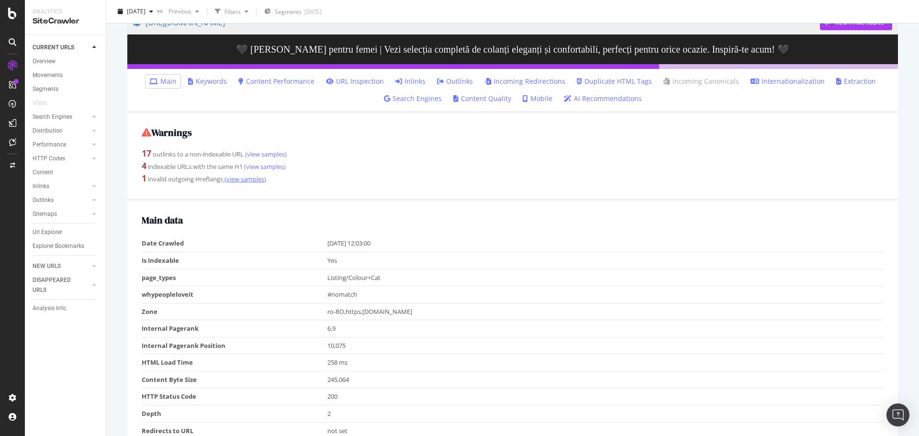
click at [243, 180] on link "(view samples)" at bounding box center [244, 179] width 43 height 9
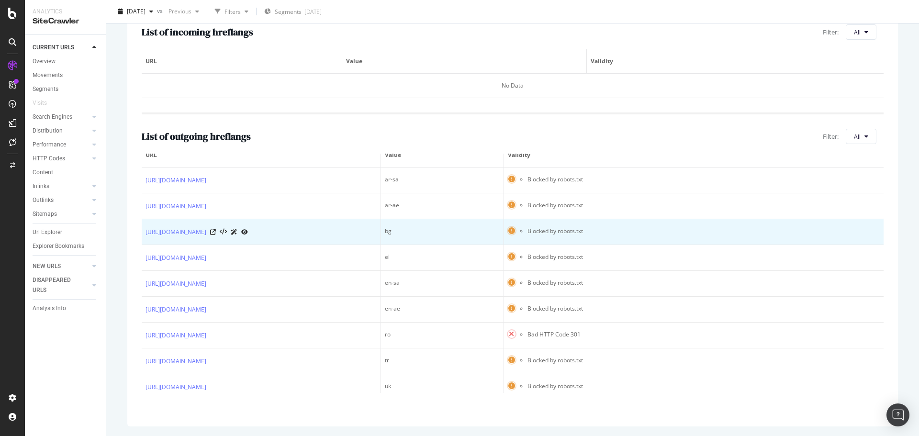
scroll to position [18, 0]
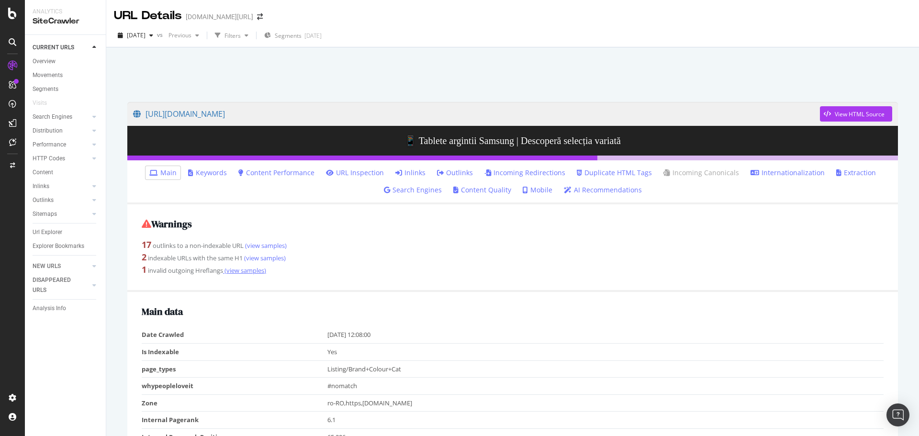
click at [252, 270] on link "(view samples)" at bounding box center [244, 270] width 43 height 9
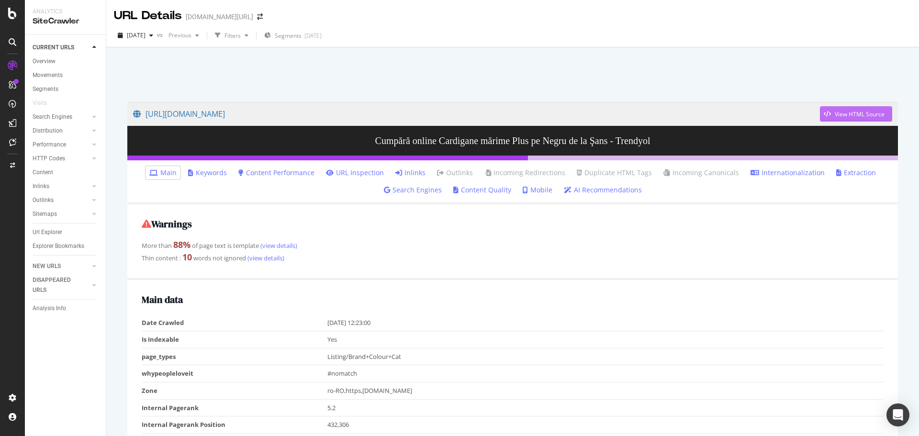
click at [855, 115] on div "View HTML Source" at bounding box center [860, 114] width 50 height 8
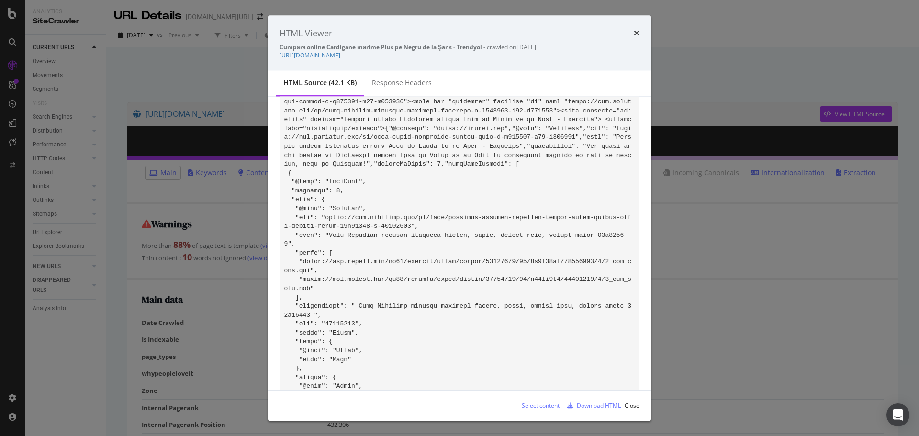
scroll to position [331, 0]
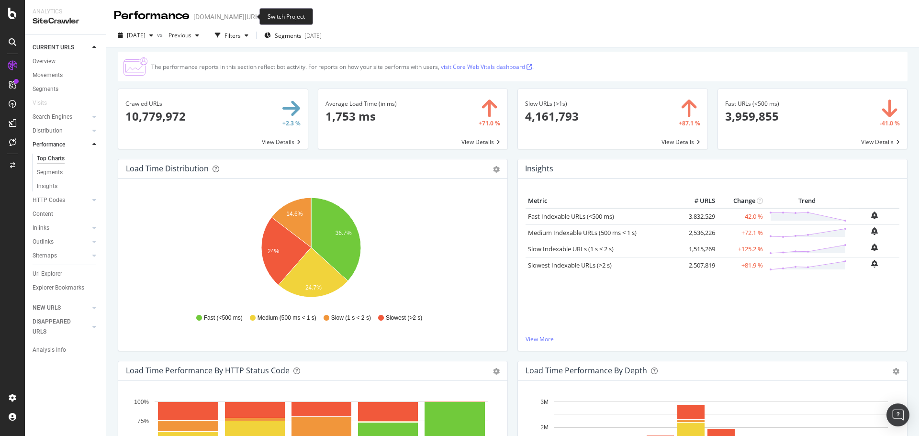
click at [265, 16] on icon "arrow-right-arrow-left" at bounding box center [268, 16] width 6 height 7
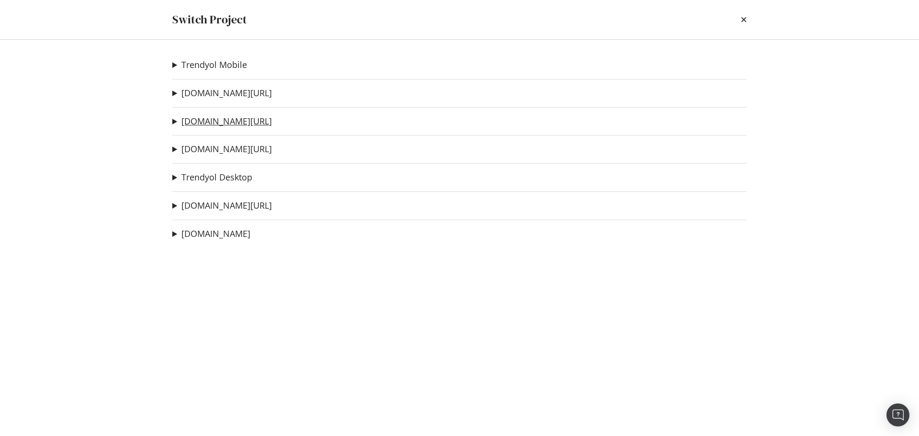
click at [229, 121] on link "[DOMAIN_NAME][URL]" at bounding box center [226, 121] width 90 height 10
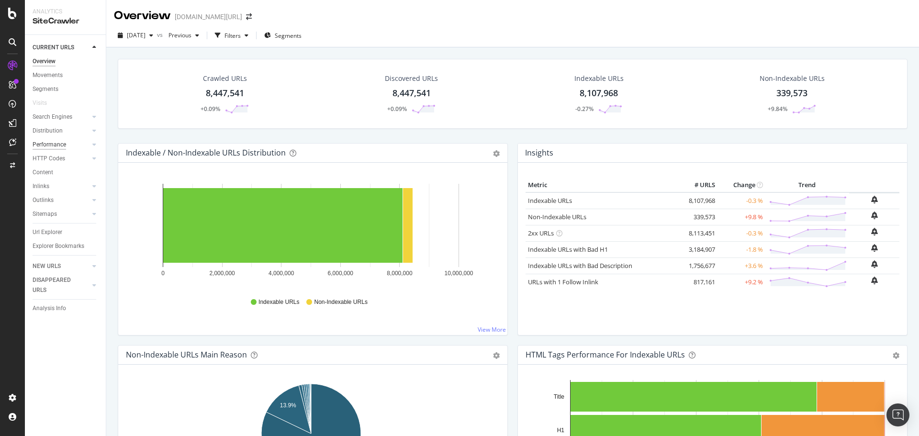
click at [56, 146] on div "Performance" at bounding box center [50, 145] width 34 height 10
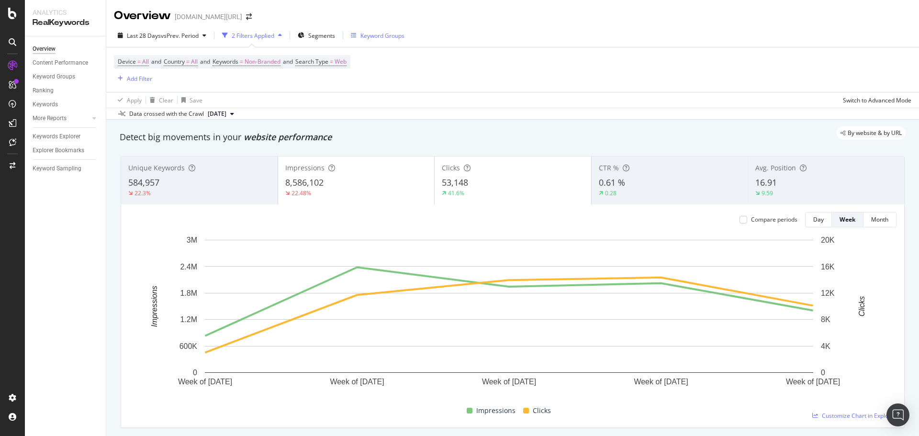
click at [378, 35] on div "Keyword Groups" at bounding box center [382, 36] width 44 height 8
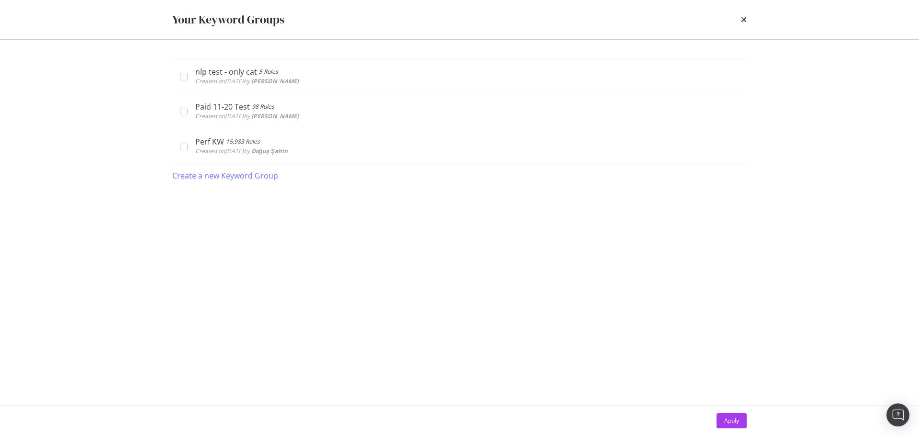
click at [312, 30] on div "Your Keyword Groups" at bounding box center [459, 19] width 613 height 39
click at [745, 20] on icon "times" at bounding box center [744, 20] width 6 height 8
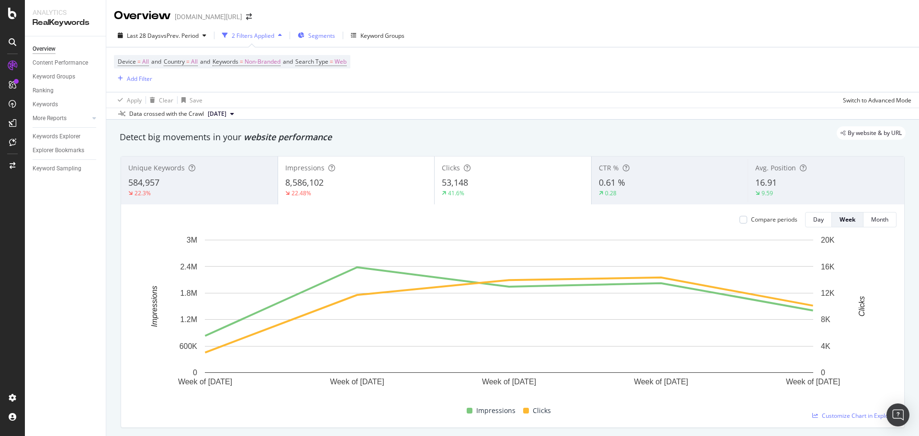
click at [335, 36] on span "Segments" at bounding box center [321, 36] width 27 height 8
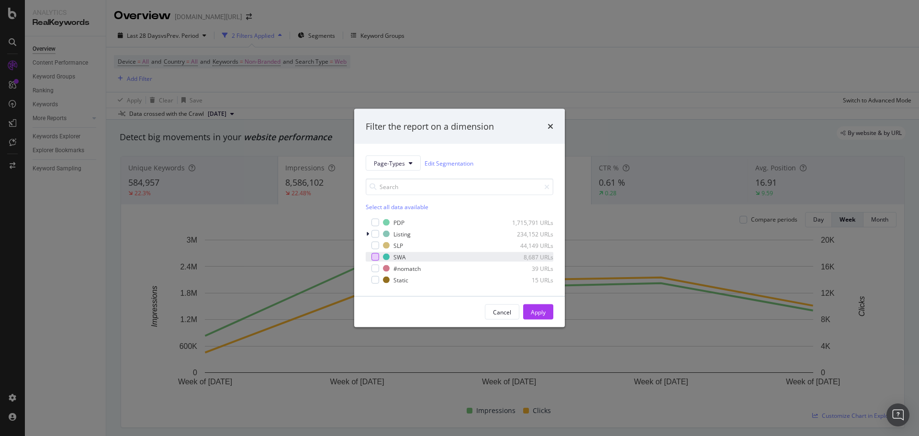
click at [377, 254] on div "modal" at bounding box center [375, 257] width 8 height 8
click at [552, 318] on button "Apply" at bounding box center [538, 311] width 30 height 15
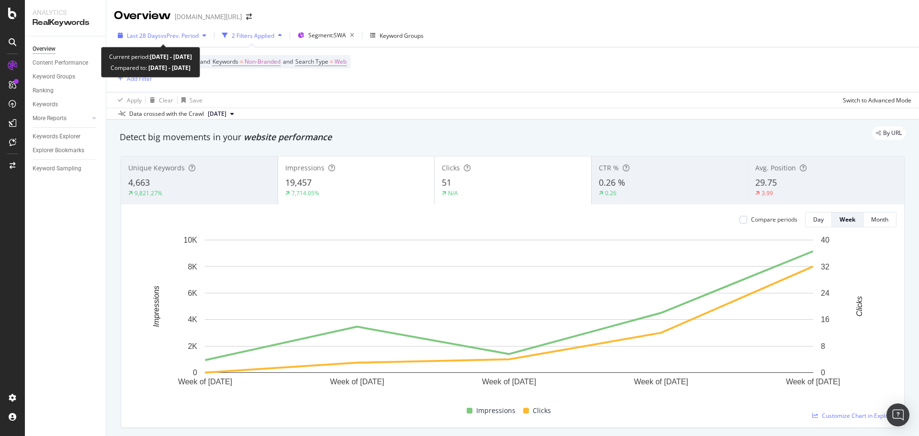
click at [174, 33] on span "vs Prev. Period" at bounding box center [180, 36] width 38 height 8
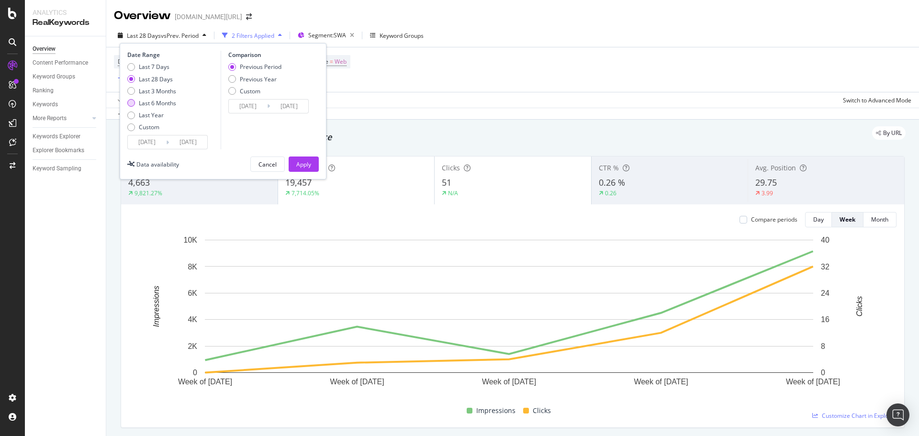
drag, startPoint x: 161, startPoint y: 105, endPoint x: 180, endPoint y: 110, distance: 18.9
click at [161, 104] on div "Last 6 Months" at bounding box center [157, 103] width 37 height 8
type input "[DATE]"
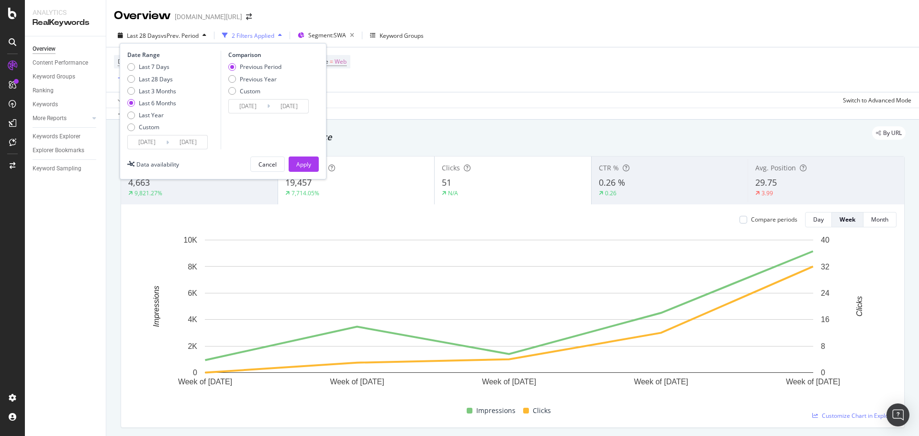
click at [303, 168] on div "Apply" at bounding box center [303, 164] width 15 height 14
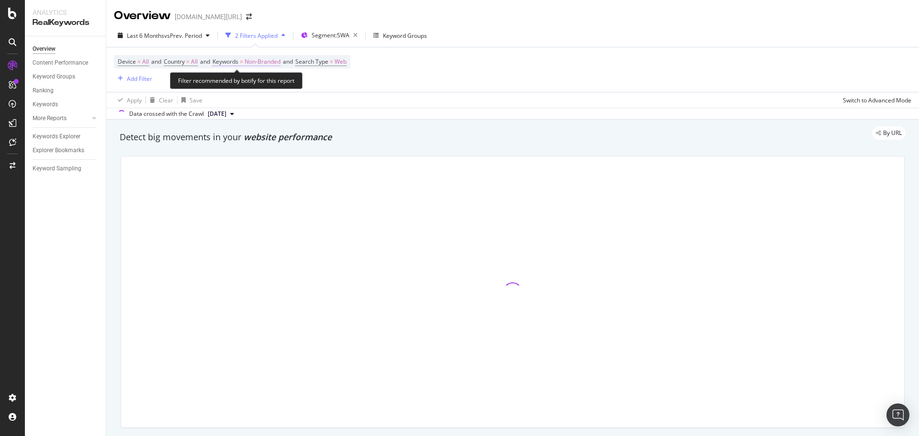
click at [262, 59] on span "Non-Branded" at bounding box center [263, 61] width 36 height 13
click at [254, 87] on span "Non-Branded" at bounding box center [246, 84] width 40 height 8
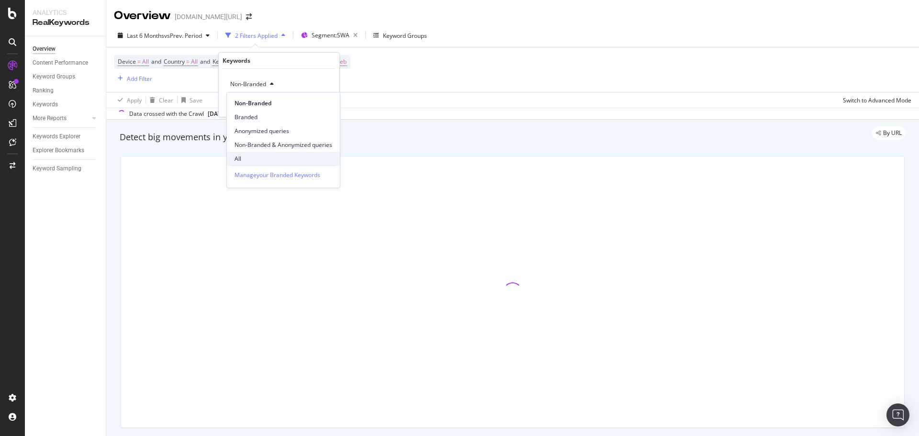
click at [256, 157] on span "All" at bounding box center [284, 159] width 98 height 9
click at [318, 107] on div "Apply" at bounding box center [324, 105] width 15 height 8
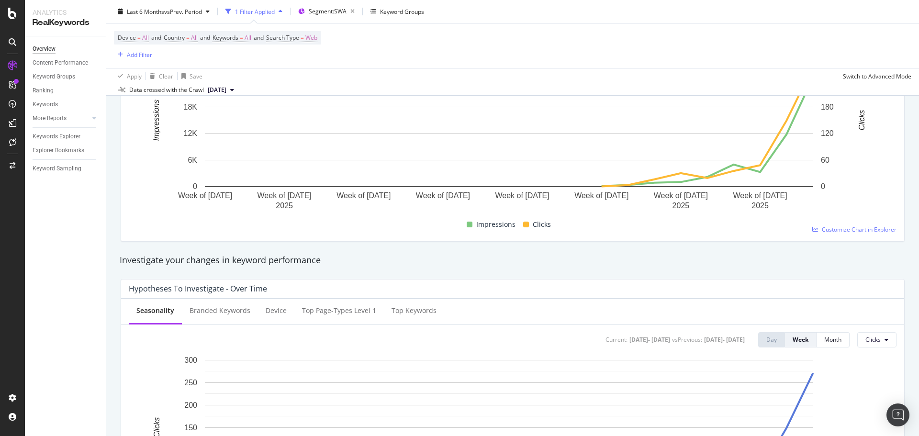
scroll to position [74, 0]
